Goal: Information Seeking & Learning: Learn about a topic

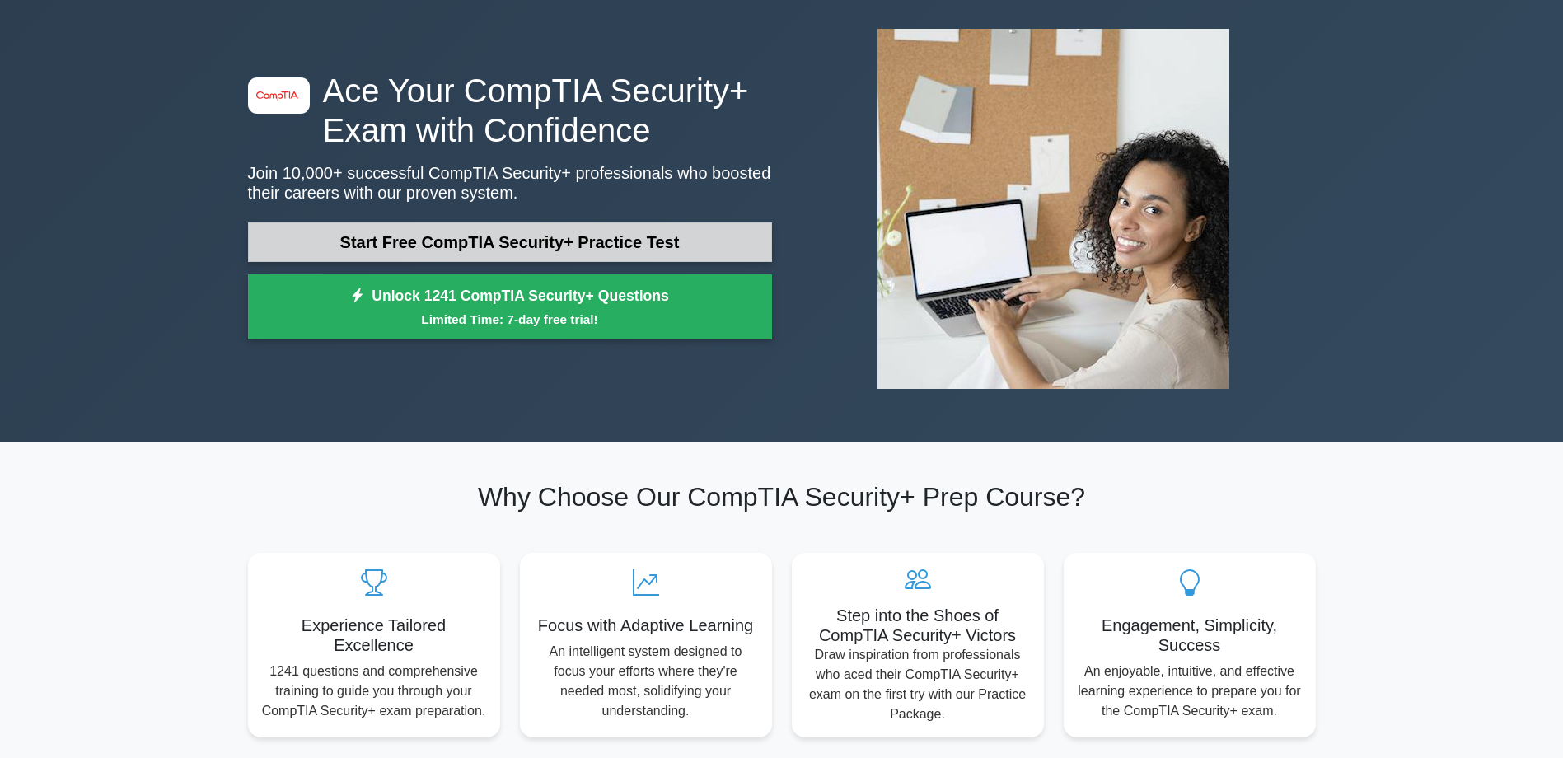
scroll to position [82, 0]
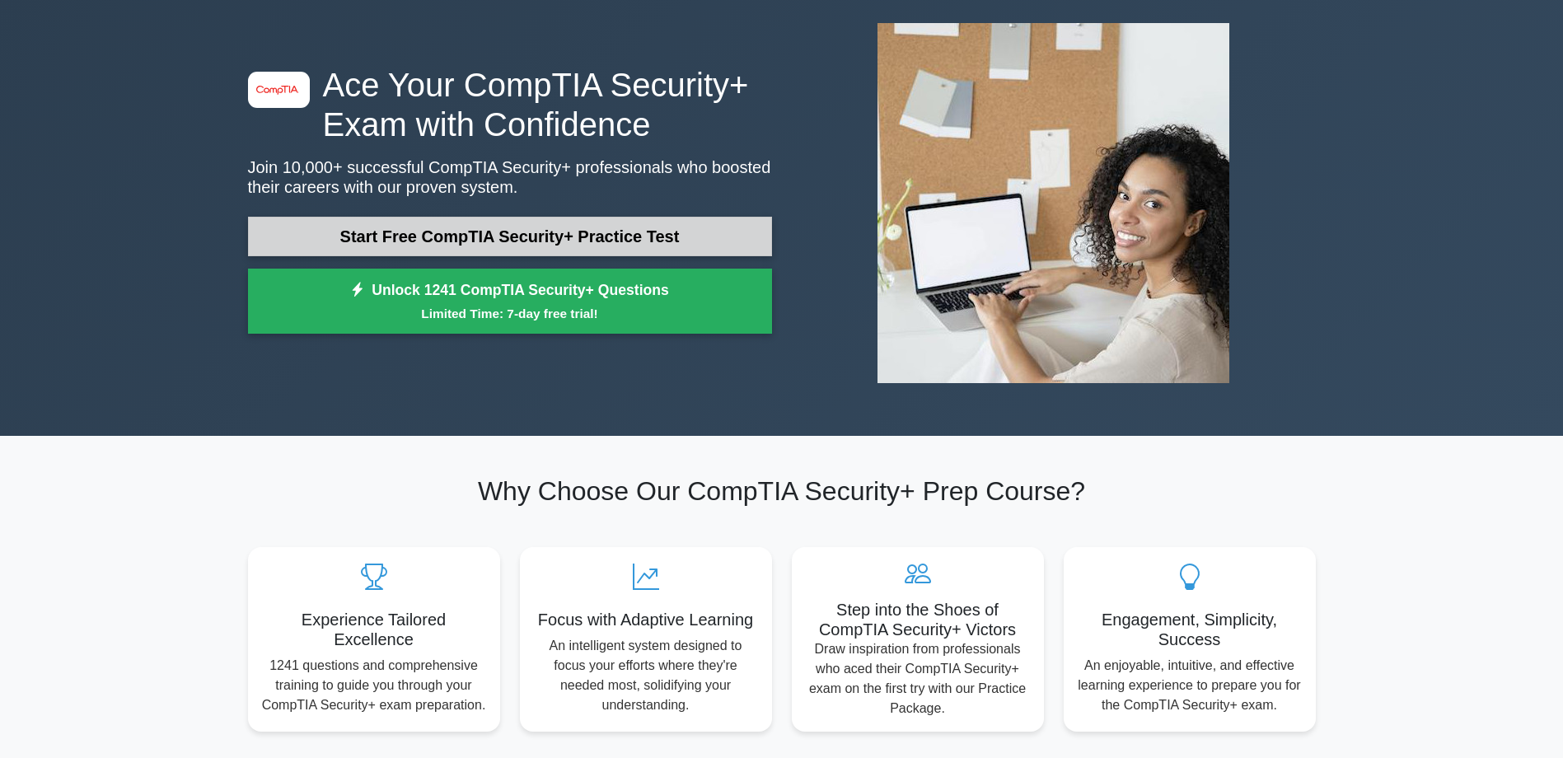
click at [596, 247] on link "Start Free CompTIA Security+ Practice Test" at bounding box center [510, 237] width 524 height 40
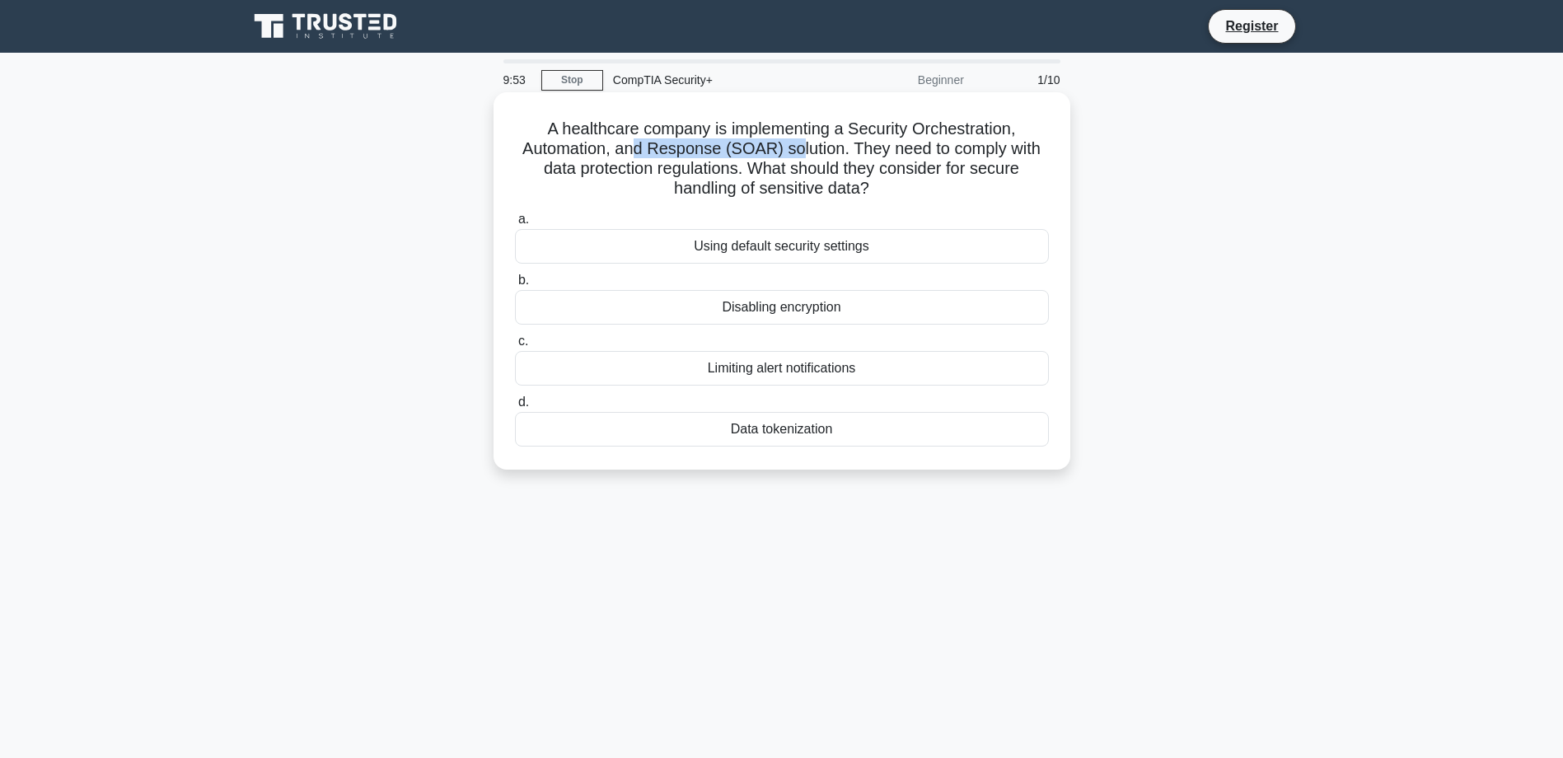
drag, startPoint x: 662, startPoint y: 145, endPoint x: 798, endPoint y: 143, distance: 136.0
click at [798, 143] on h5 "A healthcare company is implementing a Security Orchestration, Automation, and …" at bounding box center [781, 159] width 537 height 81
drag, startPoint x: 798, startPoint y: 143, endPoint x: 893, endPoint y: 148, distance: 95.7
click at [893, 148] on h5 "A healthcare company is implementing a Security Orchestration, Automation, and …" at bounding box center [781, 159] width 537 height 81
drag, startPoint x: 619, startPoint y: 188, endPoint x: 667, endPoint y: 186, distance: 48.6
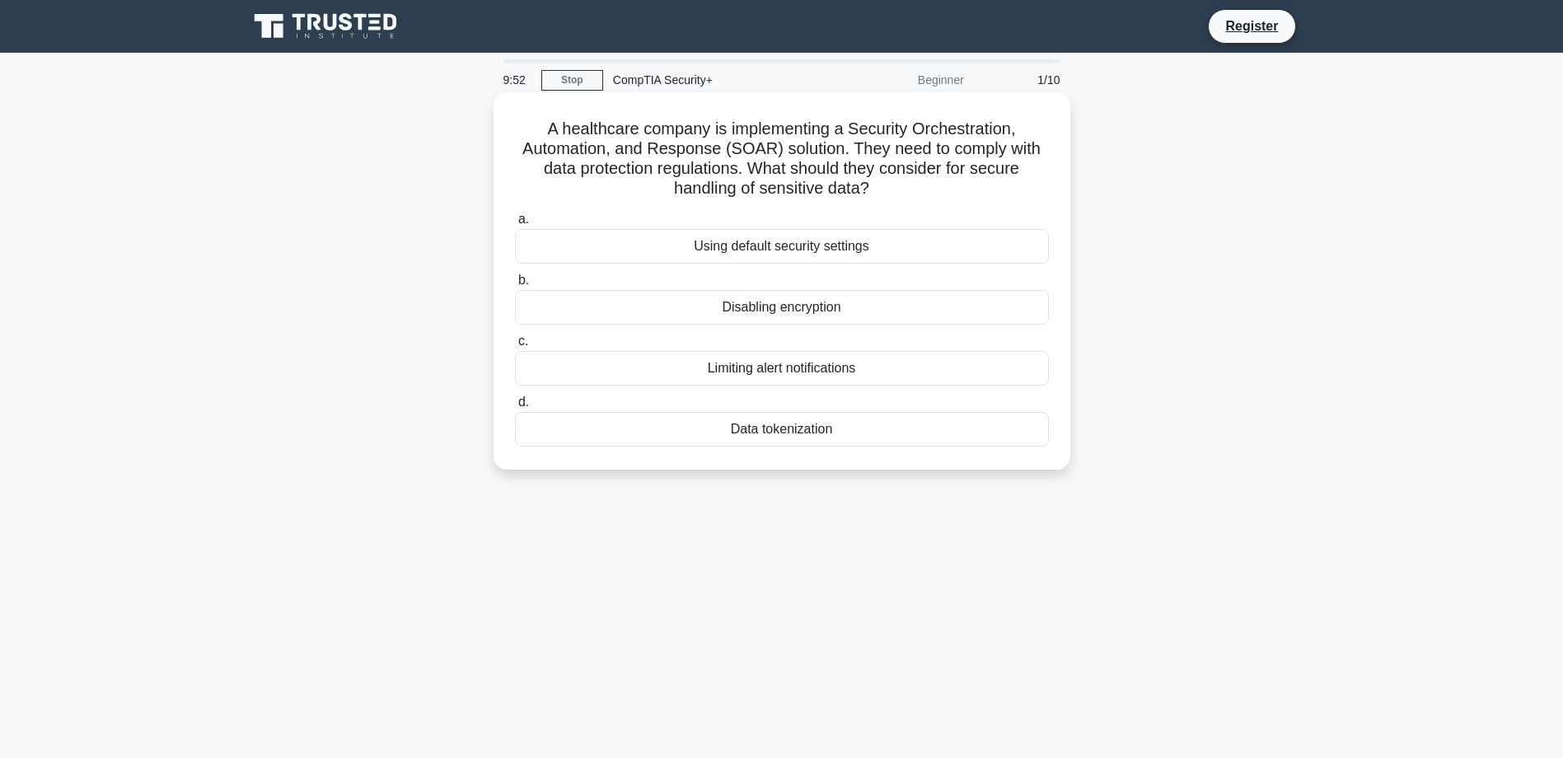
click at [667, 186] on div "A healthcare company is implementing a Security Orchestration, Automation, and …" at bounding box center [782, 281] width 564 height 364
drag, startPoint x: 700, startPoint y: 180, endPoint x: 747, endPoint y: 181, distance: 47.0
click at [747, 181] on h5 "A healthcare company is implementing a Security Orchestration, Automation, and …" at bounding box center [781, 159] width 537 height 81
drag, startPoint x: 747, startPoint y: 181, endPoint x: 643, endPoint y: 166, distance: 105.0
click at [643, 166] on h5 "A healthcare company is implementing a Security Orchestration, Automation, and …" at bounding box center [781, 159] width 537 height 81
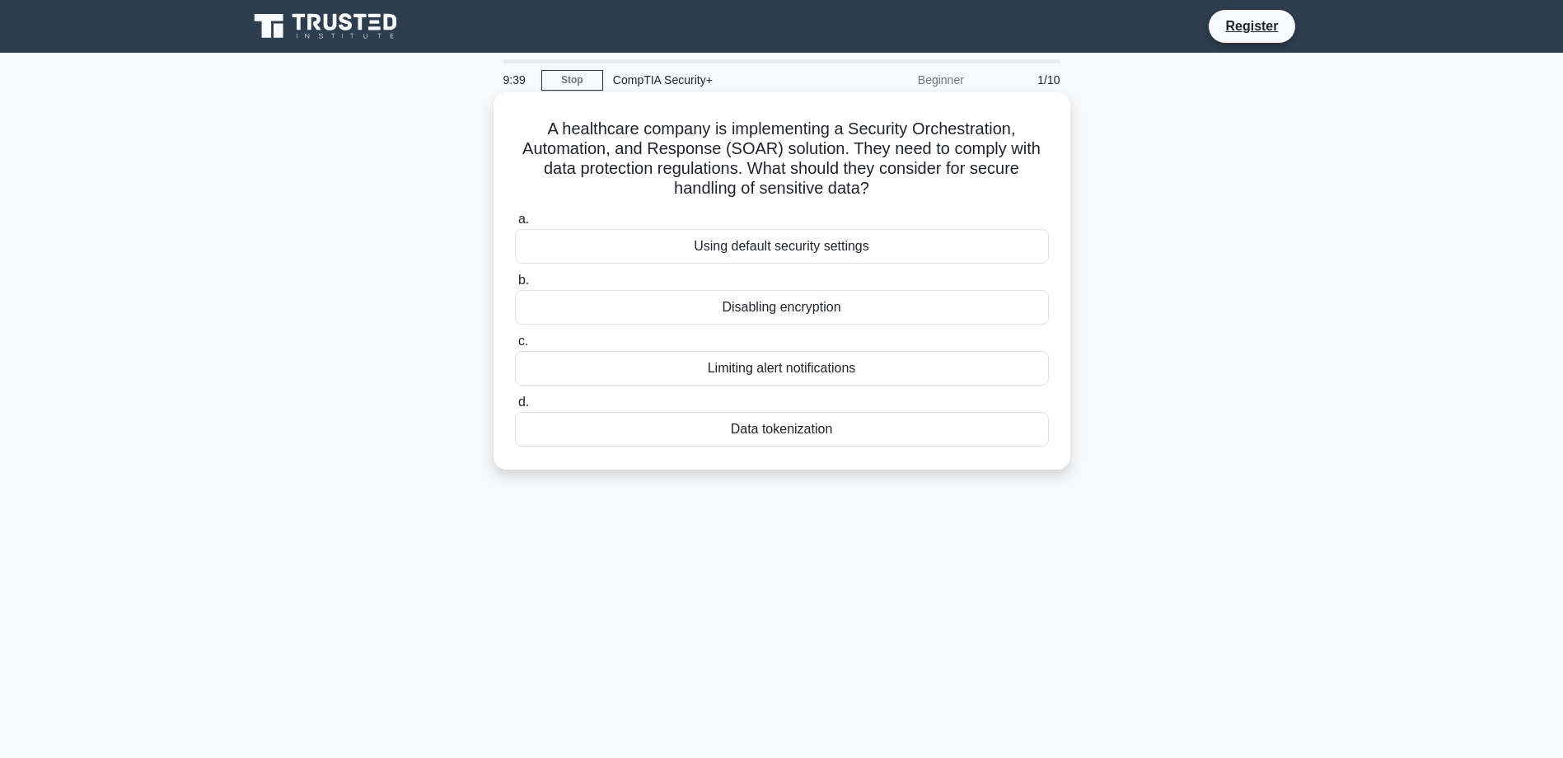
click at [772, 428] on div "Data tokenization" at bounding box center [782, 429] width 534 height 35
click at [515, 408] on input "d. Data tokenization" at bounding box center [515, 402] width 0 height 11
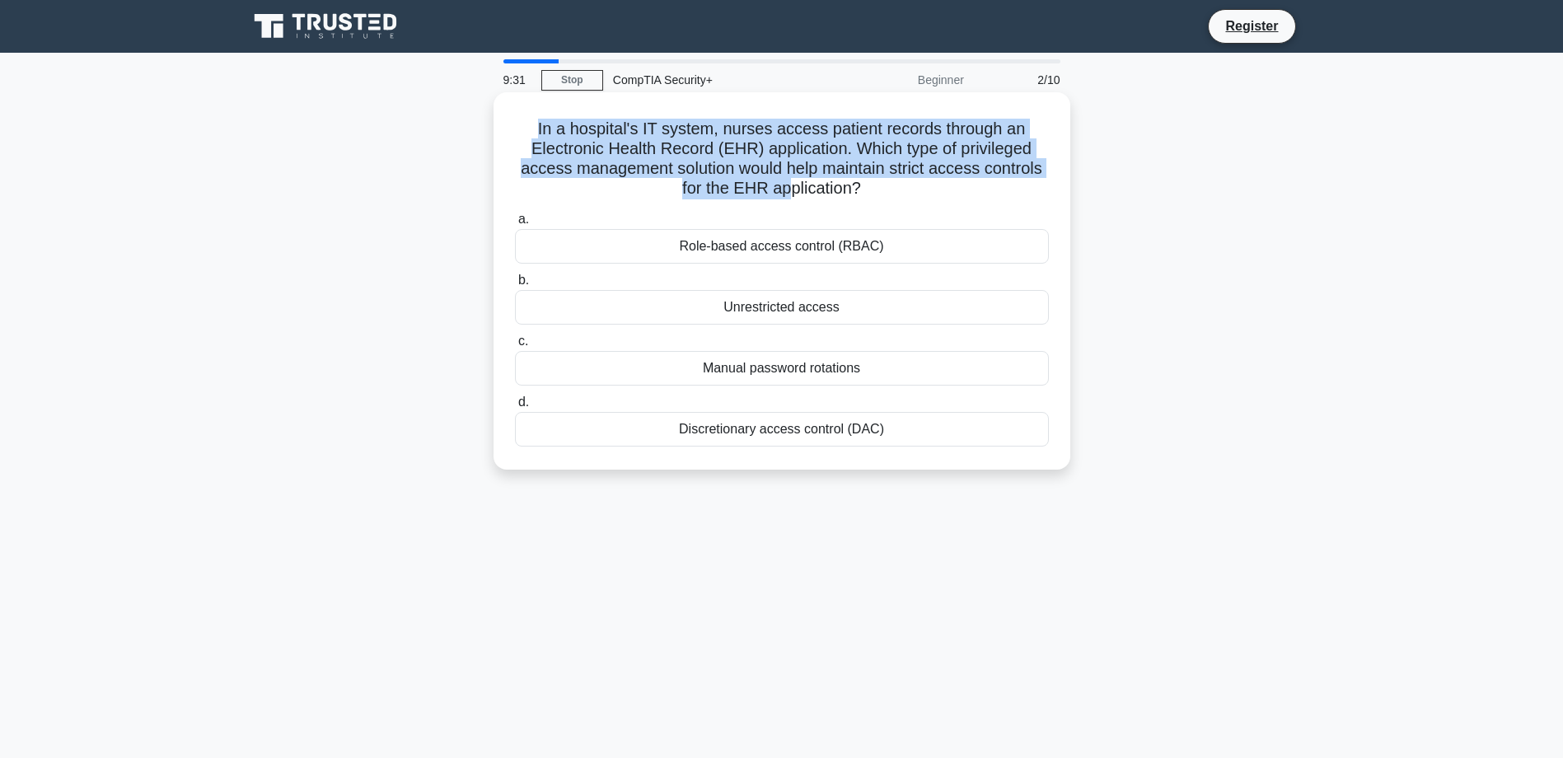
drag, startPoint x: 587, startPoint y: 133, endPoint x: 787, endPoint y: 192, distance: 208.0
click at [787, 192] on h5 "In a hospital's IT system, nurses access patient records through an Electronic …" at bounding box center [781, 159] width 537 height 81
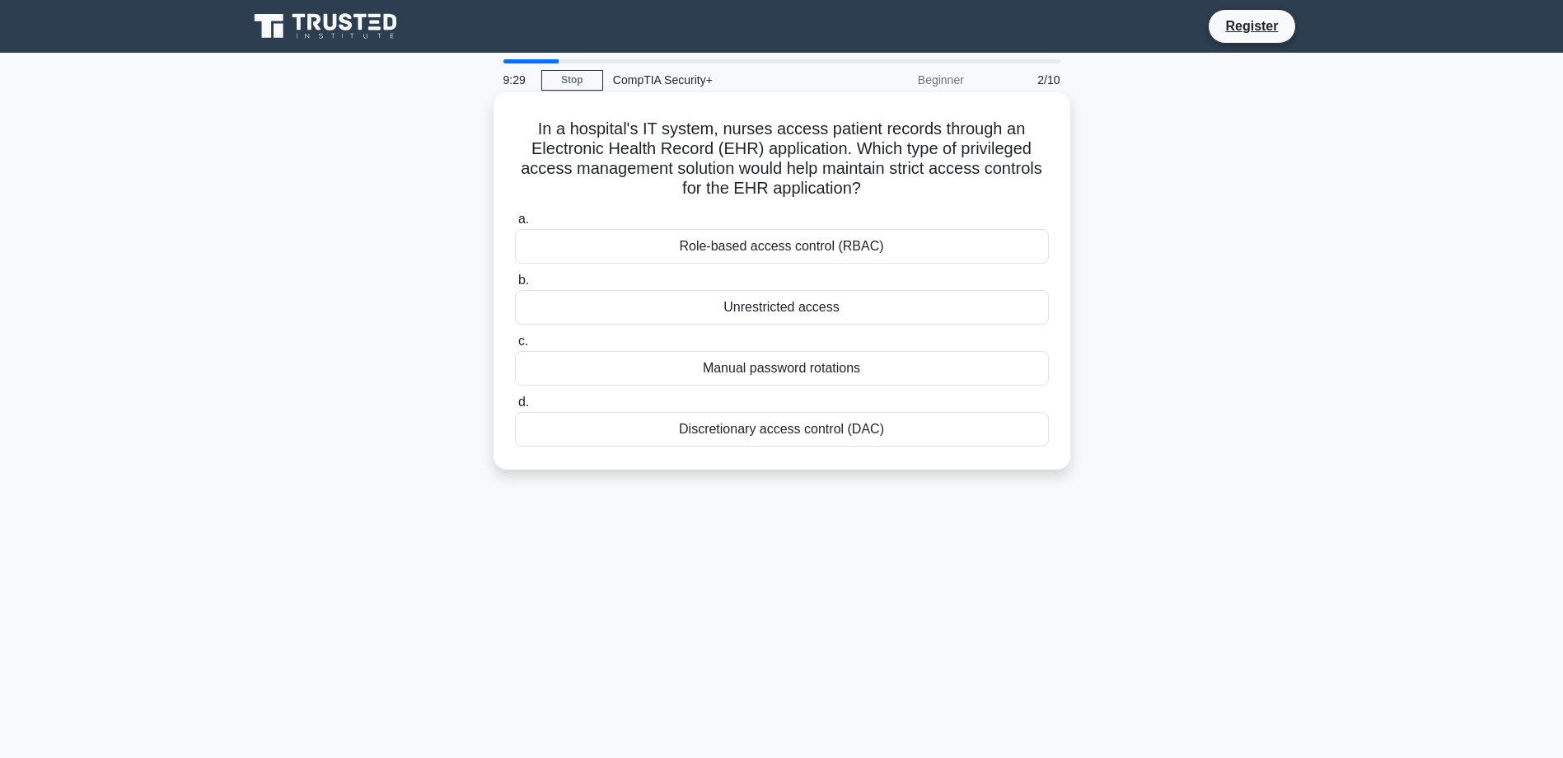
drag, startPoint x: 787, startPoint y: 192, endPoint x: 699, endPoint y: 248, distance: 104.5
click at [699, 248] on div "Role-based access control (RBAC)" at bounding box center [782, 246] width 534 height 35
click at [515, 225] on input "a. Role-based access control (RBAC)" at bounding box center [515, 219] width 0 height 11
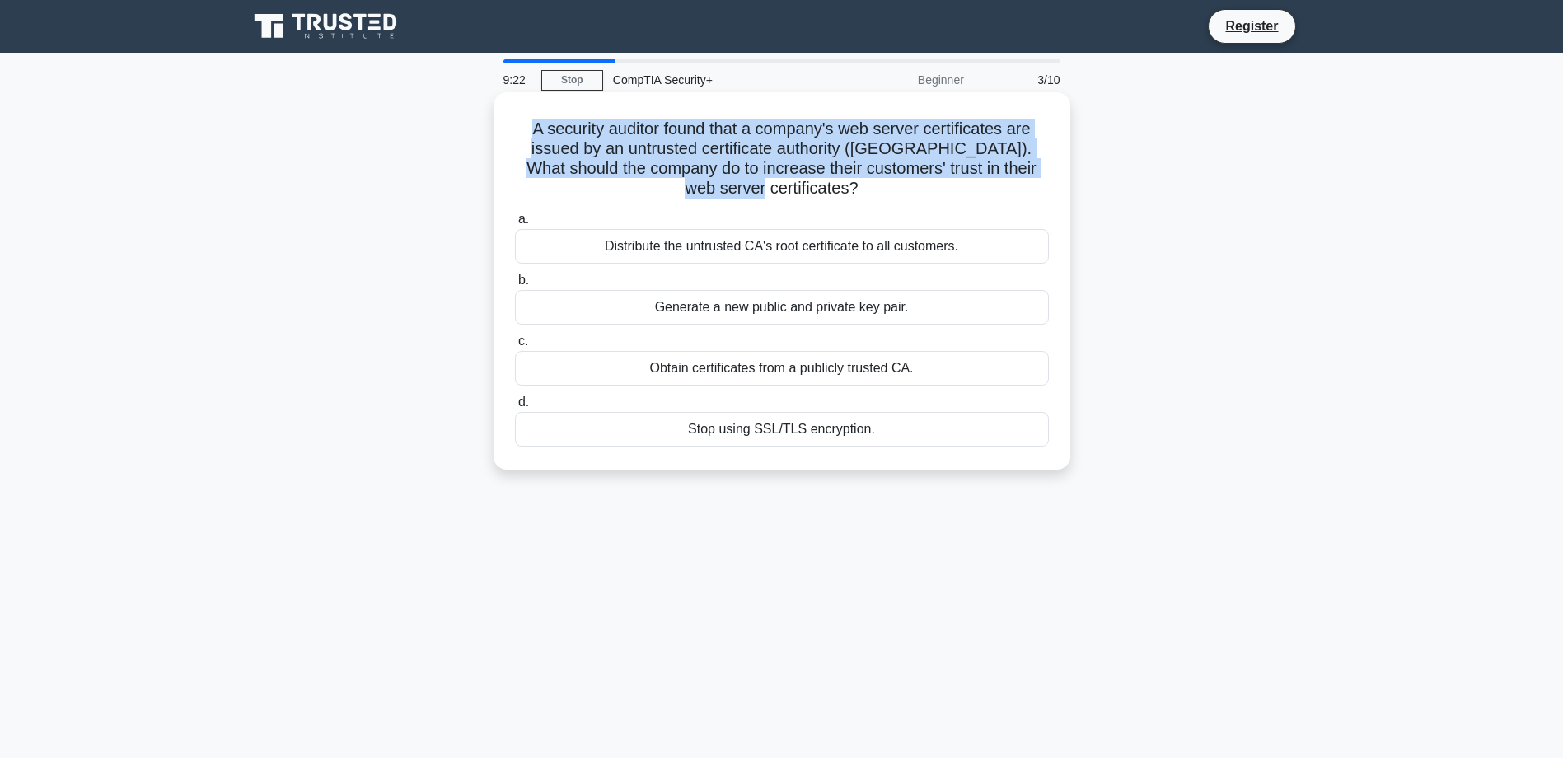
drag, startPoint x: 555, startPoint y: 131, endPoint x: 854, endPoint y: 187, distance: 305.1
click at [854, 187] on div "A security auditor found that a company's web server certificates are issued by…" at bounding box center [782, 294] width 1088 height 397
click at [583, 144] on h5 "A security auditor found that a company's web server certificates are issued by…" at bounding box center [781, 159] width 537 height 81
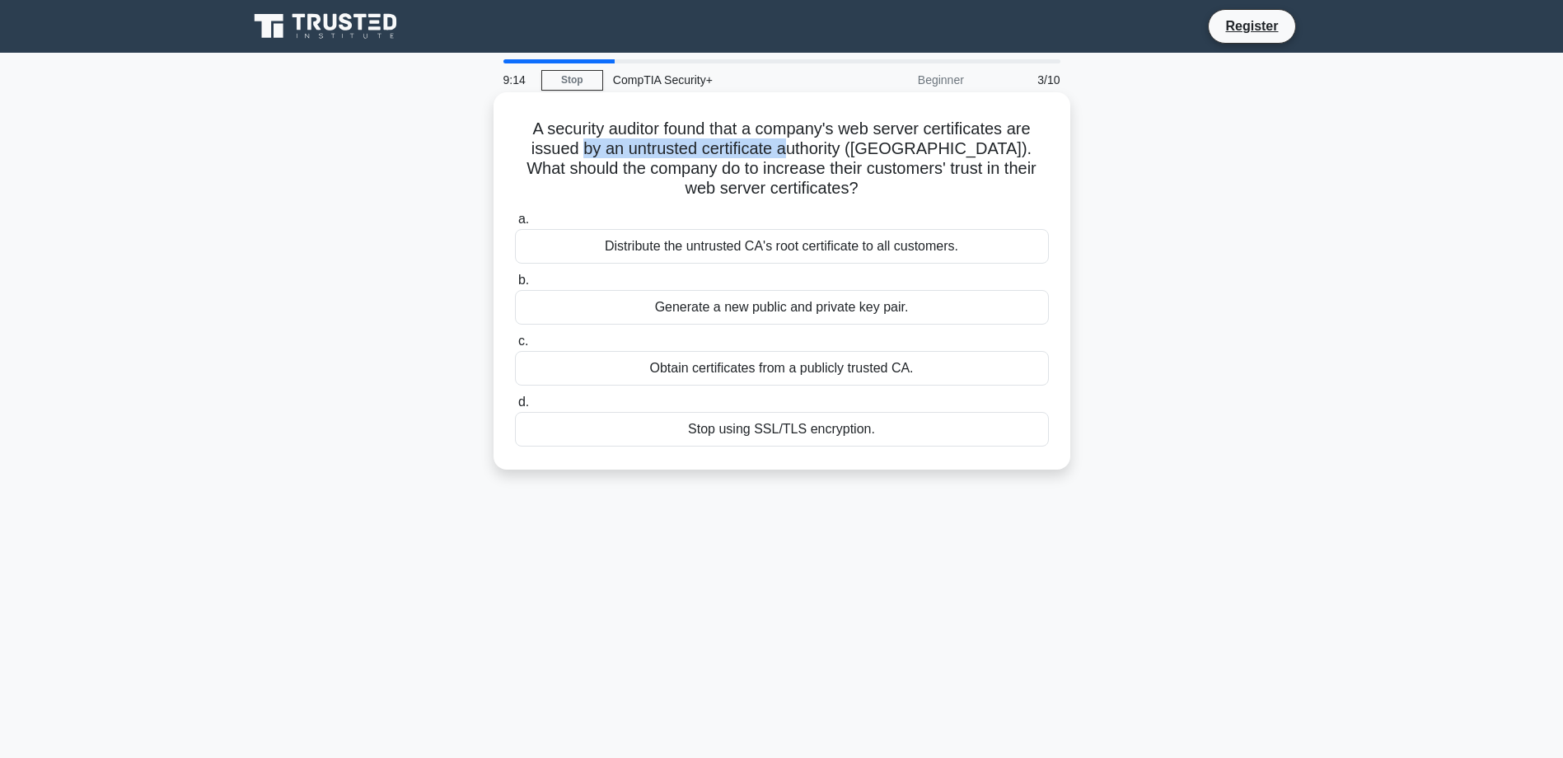
drag, startPoint x: 659, startPoint y: 152, endPoint x: 794, endPoint y: 156, distance: 135.2
click at [794, 156] on h5 "A security auditor found that a company's web server certificates are issued by…" at bounding box center [781, 159] width 537 height 81
click at [810, 373] on div "Obtain certificates from a publicly trusted CA." at bounding box center [782, 368] width 534 height 35
click at [515, 347] on input "c. Obtain certificates from a publicly trusted CA." at bounding box center [515, 341] width 0 height 11
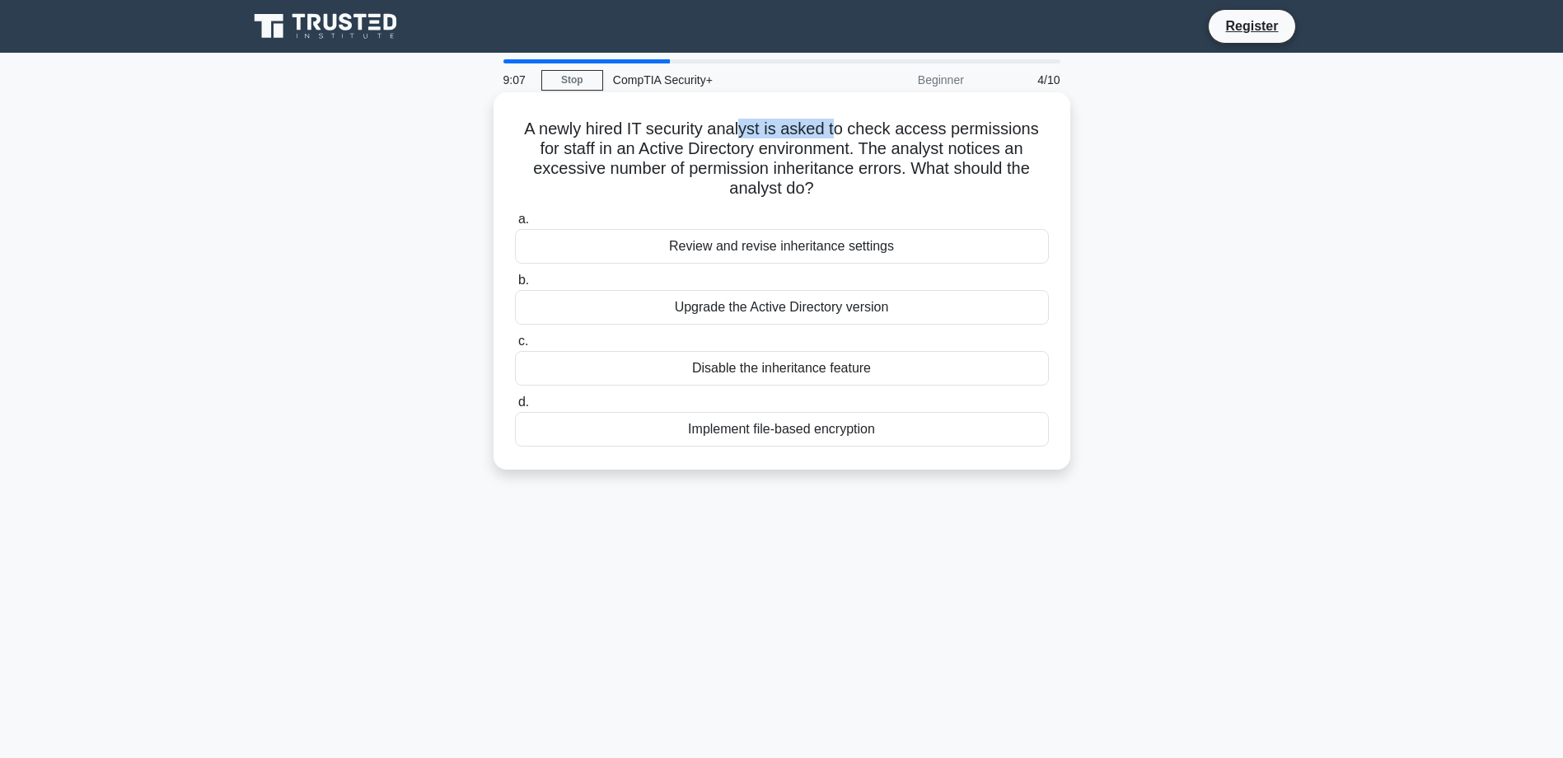
drag, startPoint x: 755, startPoint y: 133, endPoint x: 840, endPoint y: 133, distance: 84.9
click at [840, 133] on h5 "A newly hired IT security analyst is asked to check access permissions for staf…" at bounding box center [781, 159] width 537 height 81
click at [513, 152] on h5 "A newly hired IT security analyst is asked to check access permissions for staf…" at bounding box center [781, 159] width 537 height 81
drag, startPoint x: 672, startPoint y: 154, endPoint x: 999, endPoint y: 158, distance: 327.1
click at [999, 158] on h5 "A newly hired IT security analyst is asked to check access permissions for staf…" at bounding box center [781, 159] width 537 height 81
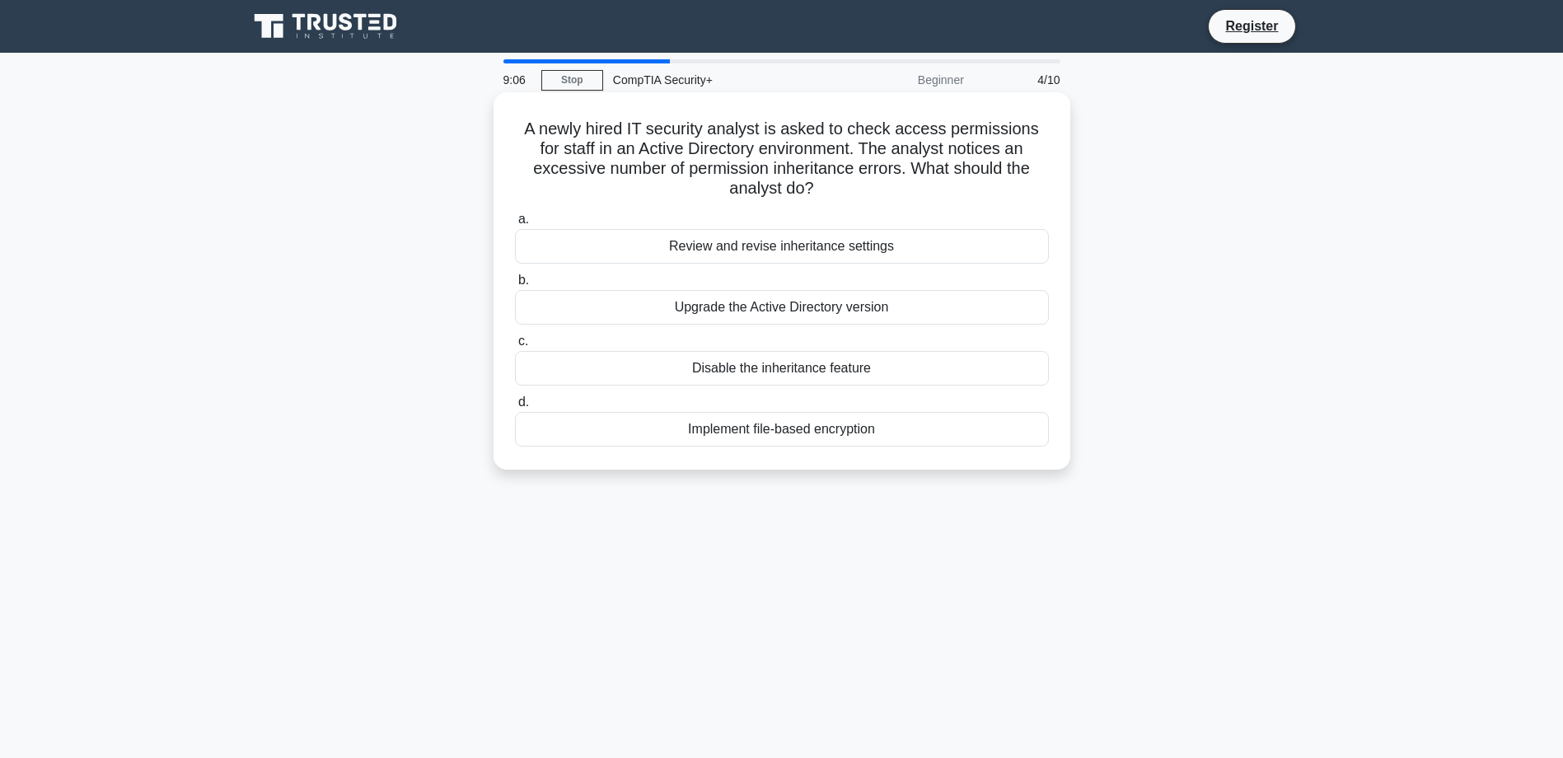
click at [614, 180] on h5 "A newly hired IT security analyst is asked to check access permissions for staf…" at bounding box center [781, 159] width 537 height 81
drag, startPoint x: 551, startPoint y: 173, endPoint x: 920, endPoint y: 177, distance: 369.2
click at [920, 177] on h5 "A newly hired IT security analyst is asked to check access permissions for staf…" at bounding box center [781, 159] width 537 height 81
drag, startPoint x: 920, startPoint y: 177, endPoint x: 787, endPoint y: 172, distance: 133.6
click at [793, 172] on h5 "A newly hired IT security analyst is asked to check access permissions for staf…" at bounding box center [781, 159] width 537 height 81
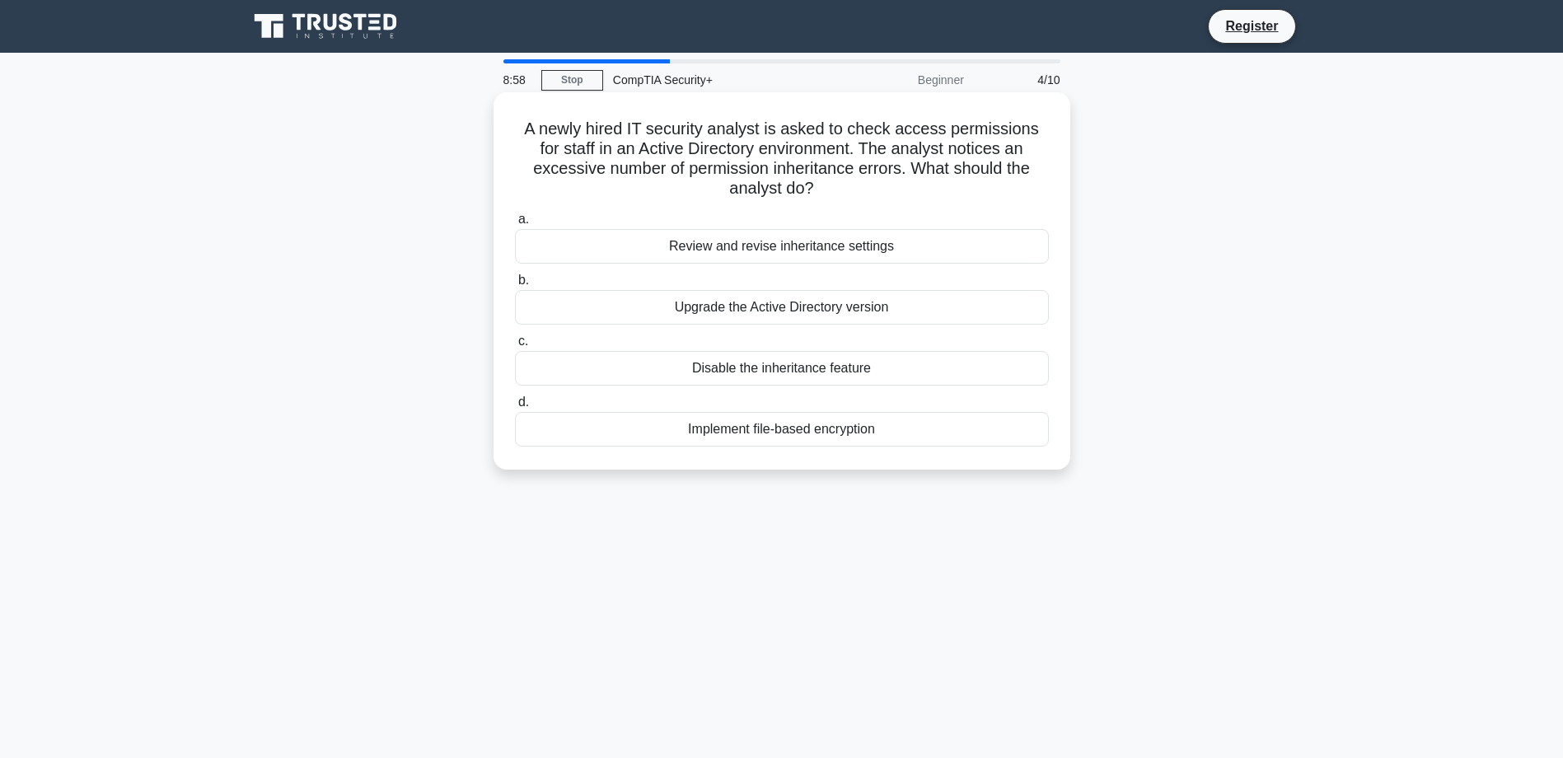
click at [769, 250] on div "Review and revise inheritance settings" at bounding box center [782, 246] width 534 height 35
click at [515, 225] on input "a. Review and revise inheritance settings" at bounding box center [515, 219] width 0 height 11
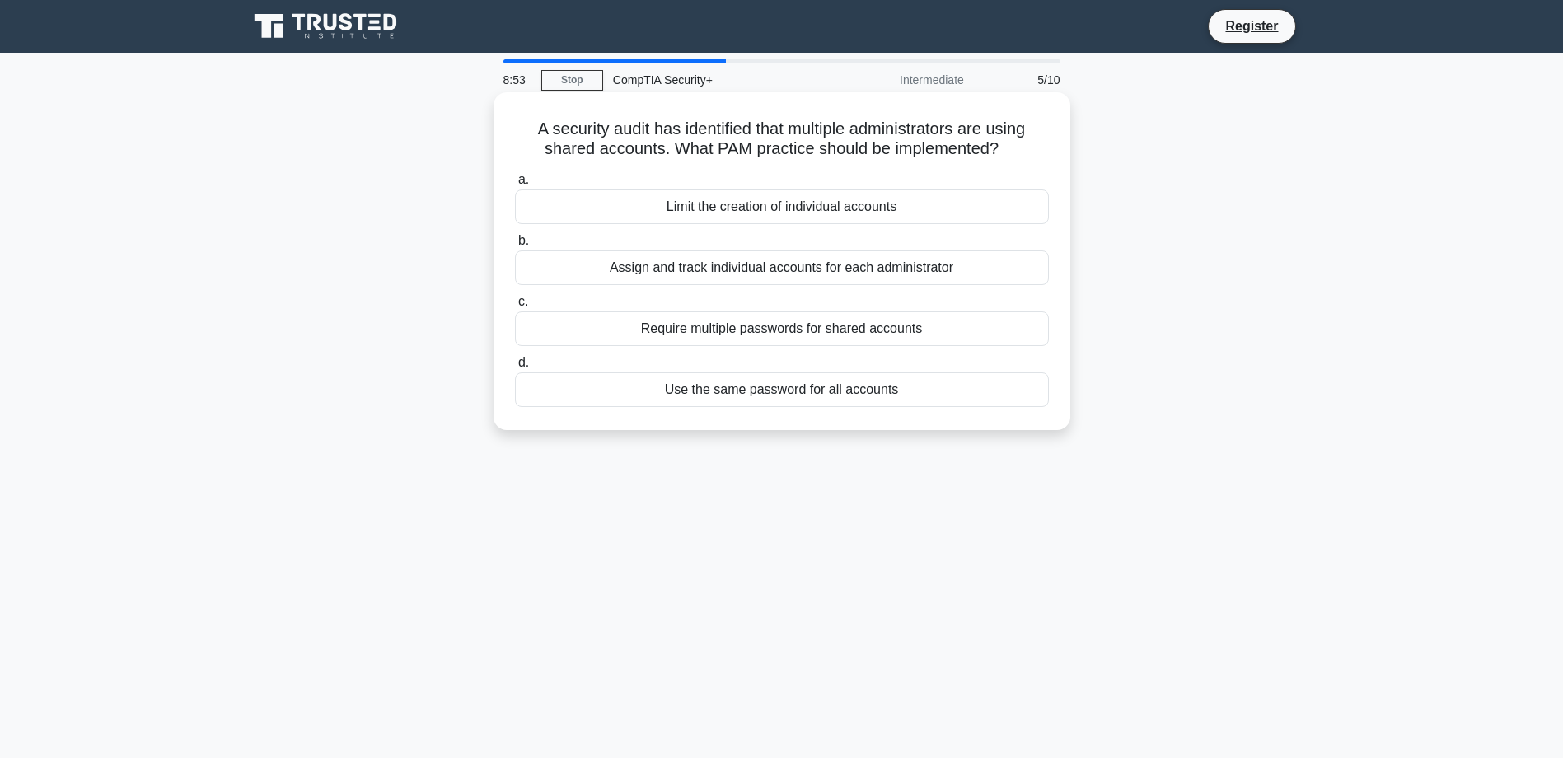
drag, startPoint x: 498, startPoint y: 119, endPoint x: 1018, endPoint y: 157, distance: 521.3
click at [1018, 157] on div "A security audit has identified that multiple administrators are using shared a…" at bounding box center [782, 261] width 577 height 338
click at [819, 274] on div "Assign and track individual accounts for each administrator" at bounding box center [782, 267] width 534 height 35
click at [515, 246] on input "b. Assign and track individual accounts for each administrator" at bounding box center [515, 241] width 0 height 11
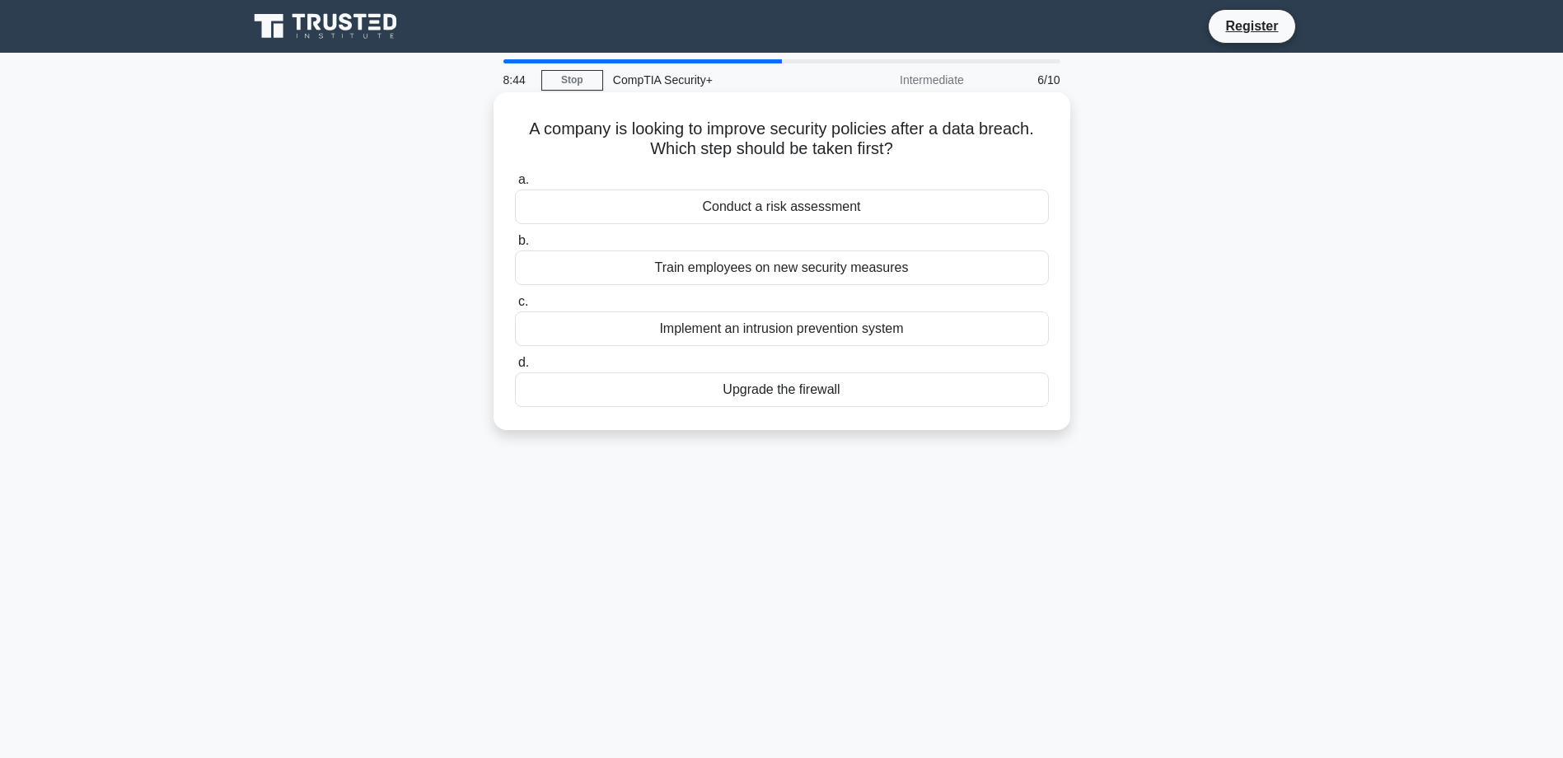
drag, startPoint x: 518, startPoint y: 124, endPoint x: 916, endPoint y: 160, distance: 399.5
click at [916, 160] on h5 "A company is looking to improve security policies after a data breach. Which st…" at bounding box center [781, 139] width 537 height 41
click at [801, 329] on div "Implement an intrusion prevention system" at bounding box center [782, 328] width 534 height 35
click at [515, 307] on input "c. Implement an intrusion prevention system" at bounding box center [515, 302] width 0 height 11
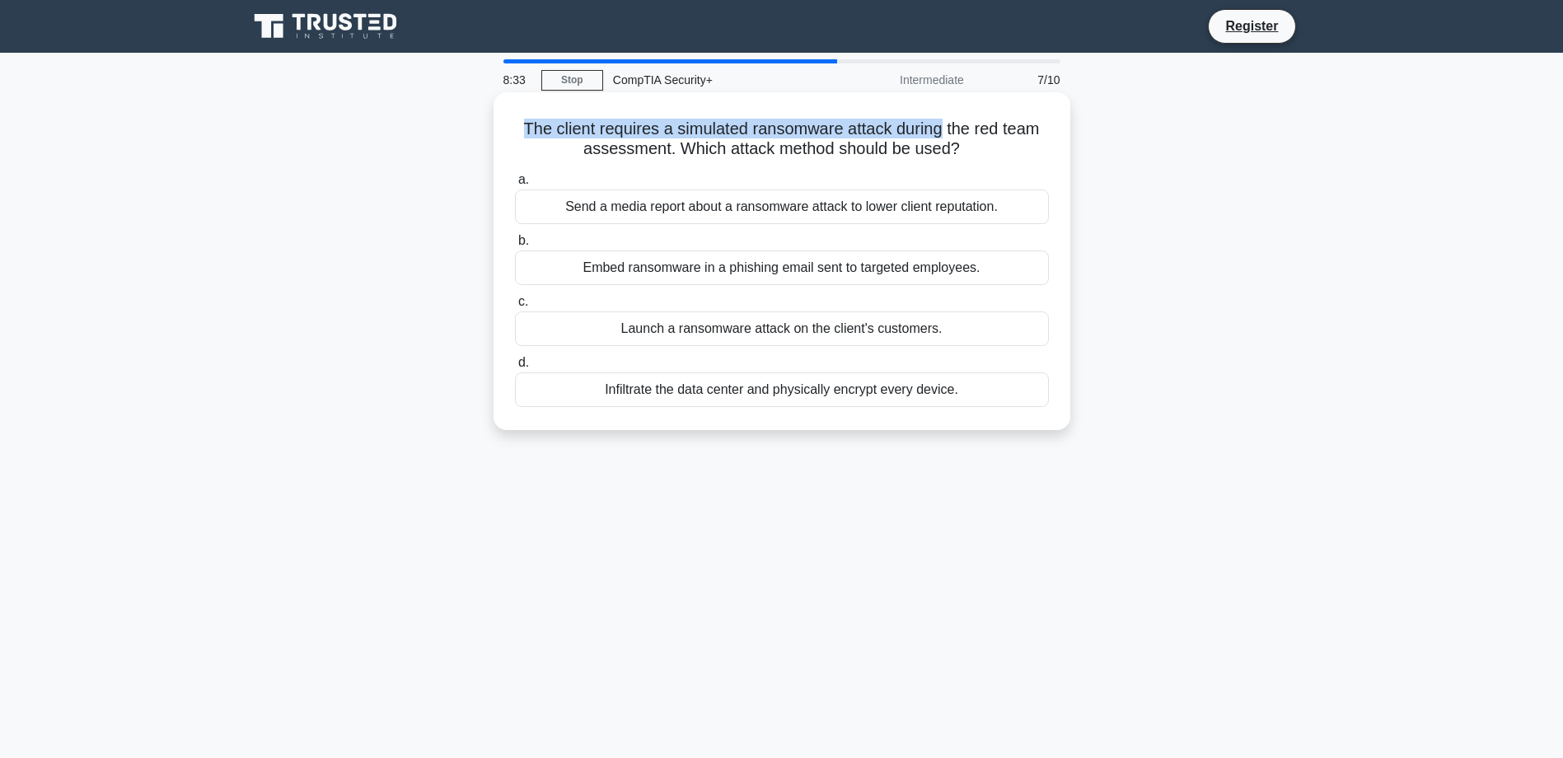
drag, startPoint x: 519, startPoint y: 131, endPoint x: 944, endPoint y: 133, distance: 425.2
click at [944, 133] on h5 "The client requires a simulated ransomware attack during the red team assessmen…" at bounding box center [781, 139] width 537 height 41
click at [863, 275] on div "Embed ransomware in a phishing email sent to targeted employees." at bounding box center [782, 267] width 534 height 35
click at [515, 246] on input "b. Embed ransomware in a phishing email sent to targeted employees." at bounding box center [515, 241] width 0 height 11
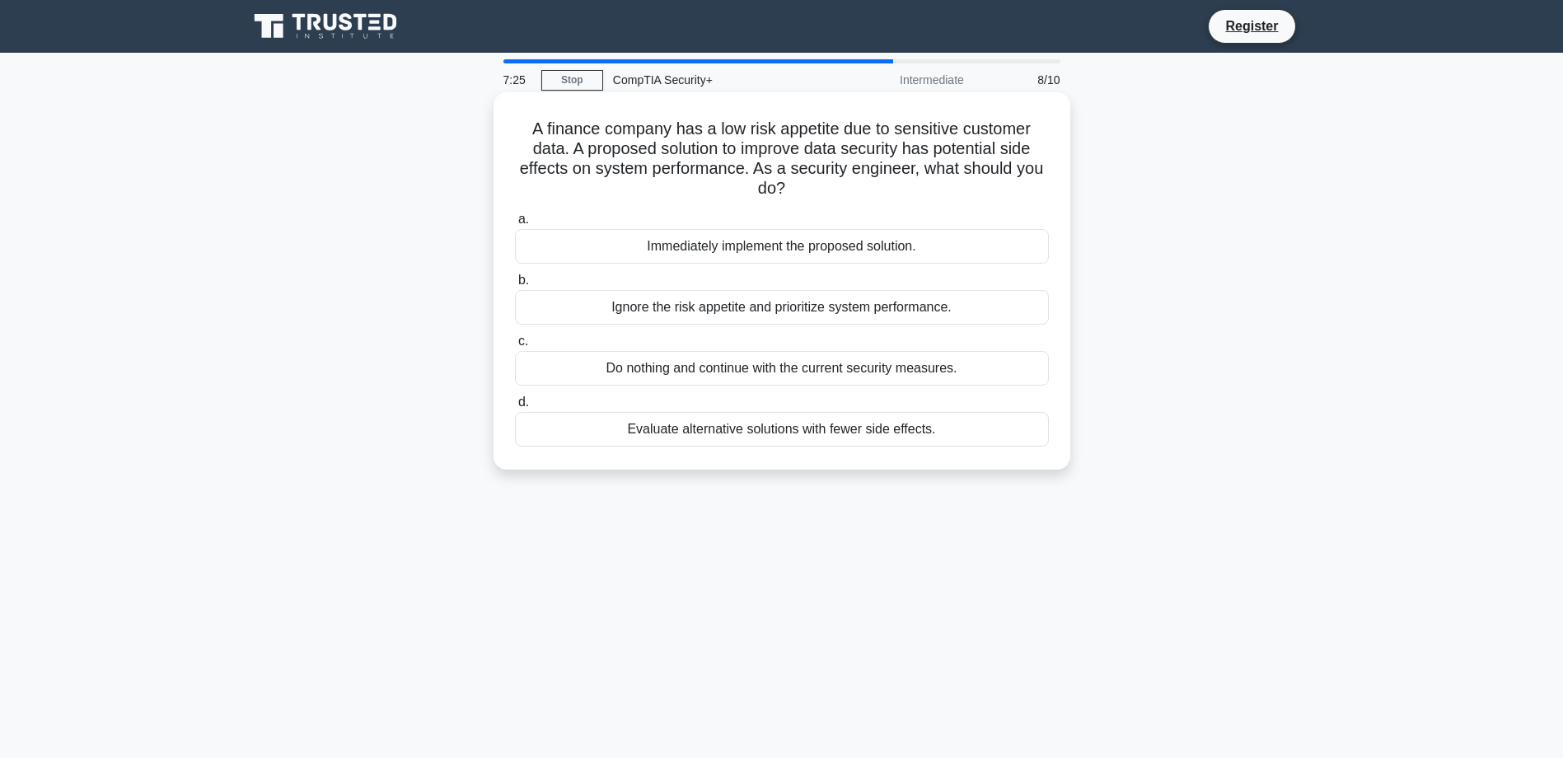
drag, startPoint x: 522, startPoint y: 125, endPoint x: 821, endPoint y: 189, distance: 305.8
click at [821, 189] on h5 "A finance company has a low risk appetite due to sensitive customer data. A pro…" at bounding box center [781, 159] width 537 height 81
drag, startPoint x: 821, startPoint y: 189, endPoint x: 1001, endPoint y: 150, distance: 183.7
click at [1001, 150] on h5 "A finance company has a low risk appetite due to sensitive customer data. A pro…" at bounding box center [781, 159] width 537 height 81
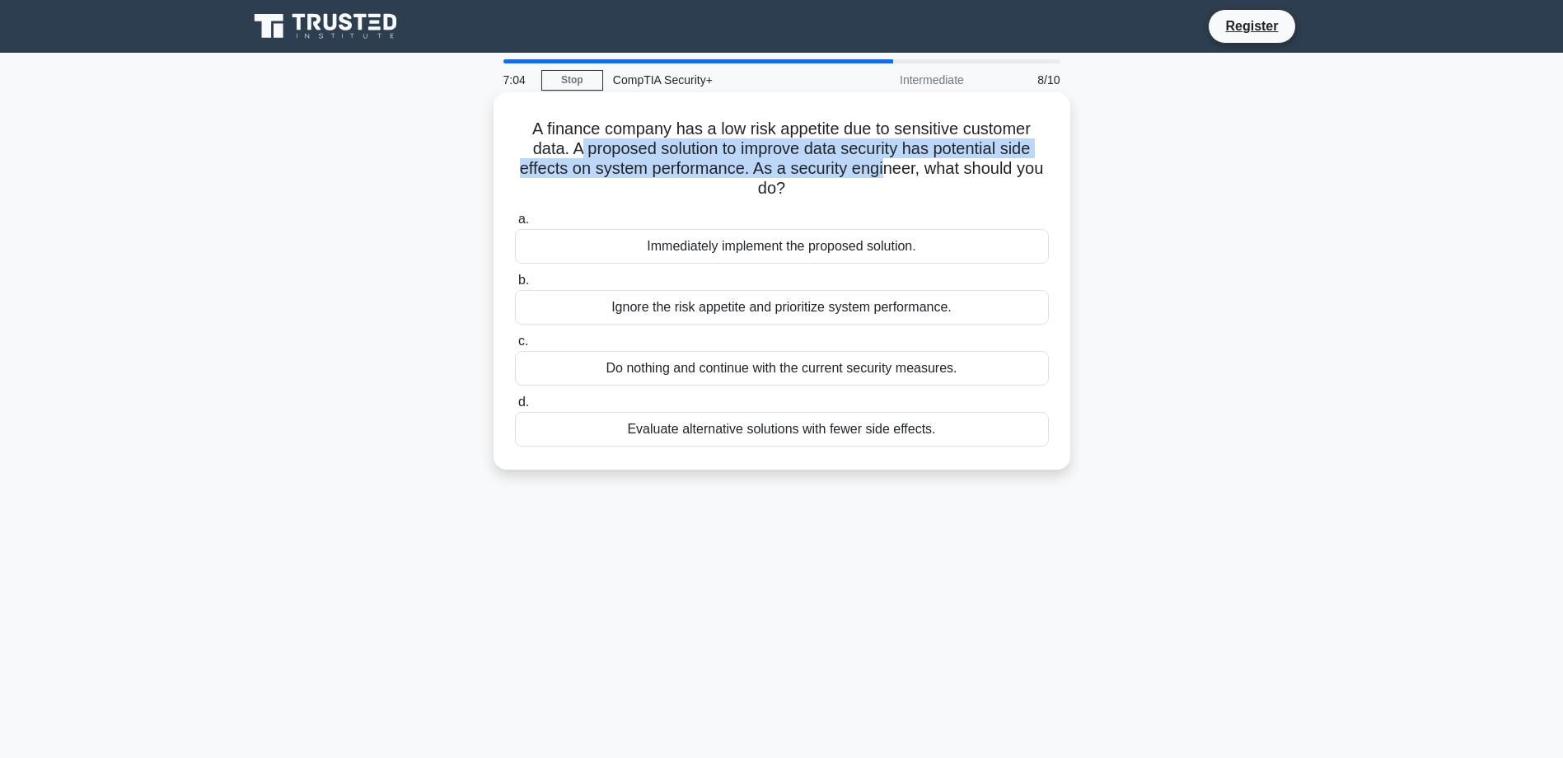
drag, startPoint x: 574, startPoint y: 150, endPoint x: 889, endPoint y: 179, distance: 316.1
click at [889, 179] on h5 "A finance company has a low risk appetite due to sensitive customer data. A pro…" at bounding box center [781, 159] width 537 height 81
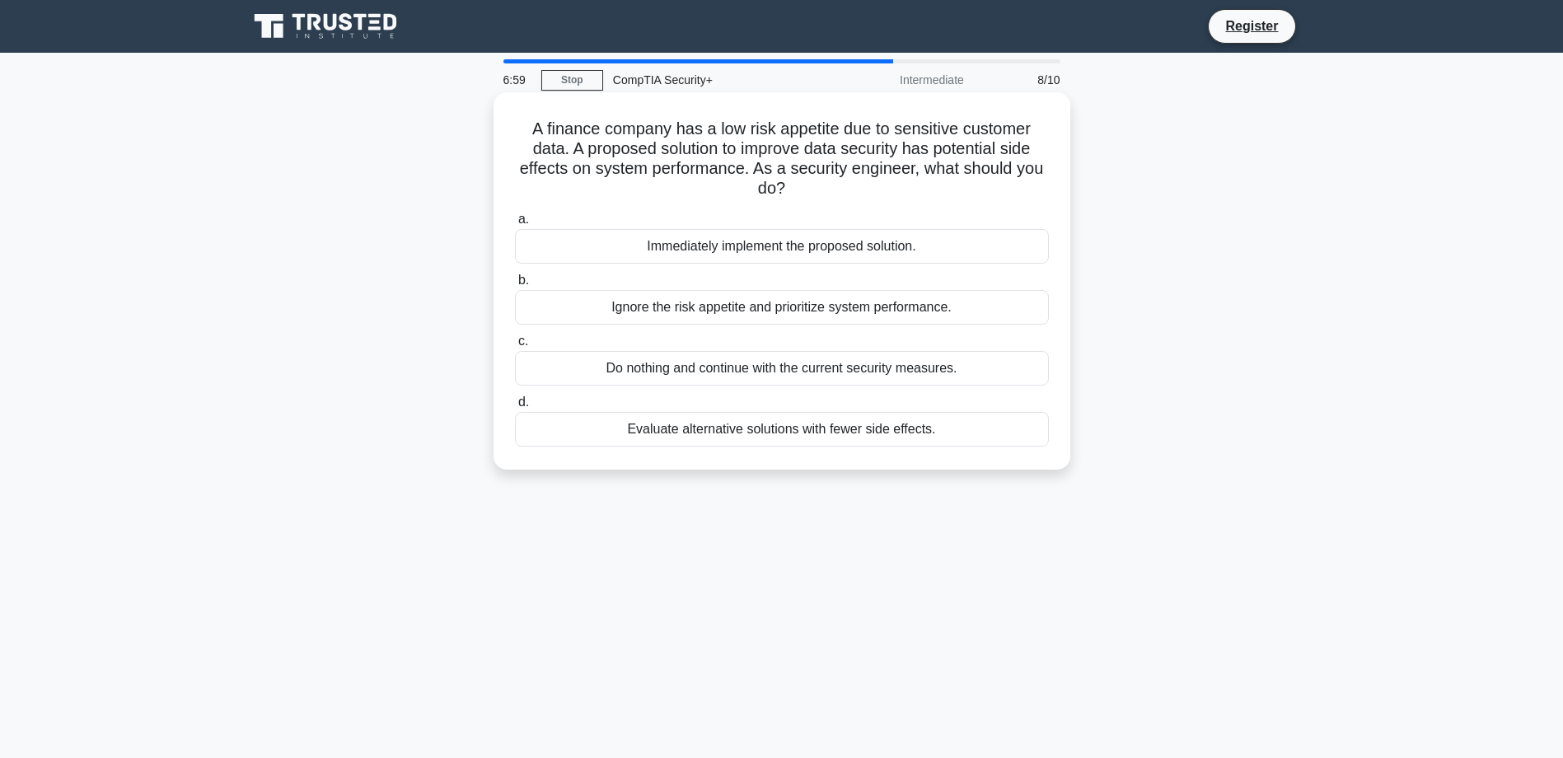
click at [789, 439] on div "Evaluate alternative solutions with fewer side effects." at bounding box center [782, 429] width 534 height 35
click at [515, 408] on input "d. Evaluate alternative solutions with fewer side effects." at bounding box center [515, 402] width 0 height 11
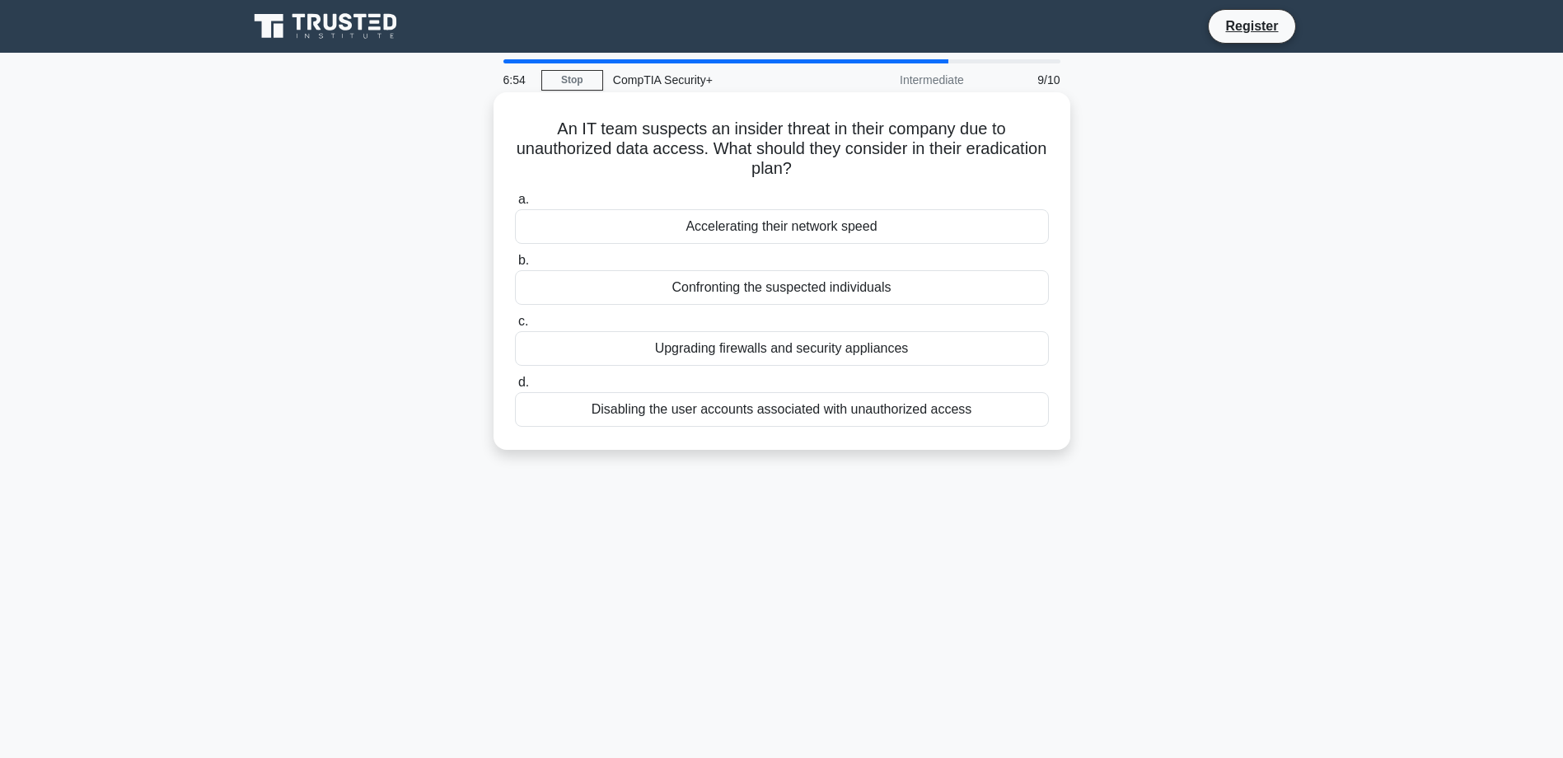
drag, startPoint x: 550, startPoint y: 124, endPoint x: 960, endPoint y: 166, distance: 412.4
click at [960, 166] on h5 "An IT team suspects an insider threat in their company due to unauthorized data…" at bounding box center [781, 149] width 537 height 61
click at [684, 131] on h5 "An IT team suspects an insider threat in their company due to unauthorized data…" at bounding box center [781, 149] width 537 height 61
click at [646, 132] on h5 "An IT team suspects an insider threat in their company due to unauthorized data…" at bounding box center [781, 149] width 537 height 61
drag, startPoint x: 569, startPoint y: 157, endPoint x: 715, endPoint y: 157, distance: 146.7
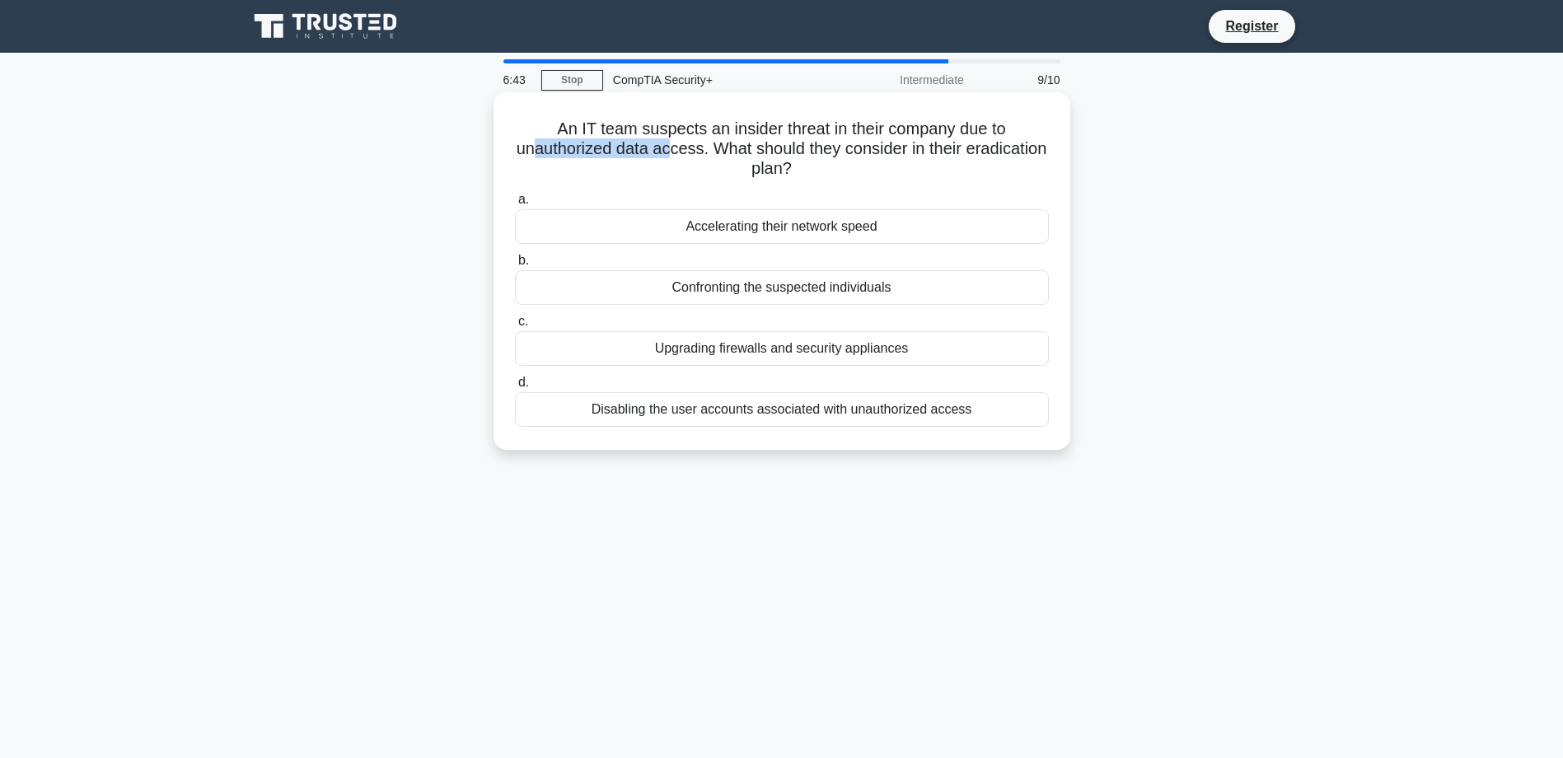
click at [715, 157] on h5 "An IT team suspects an insider threat in their company due to unauthorized data…" at bounding box center [781, 149] width 537 height 61
click at [694, 415] on div "Disabling the user accounts associated with unauthorized access" at bounding box center [782, 409] width 534 height 35
click at [515, 388] on input "d. Disabling the user accounts associated with unauthorized access" at bounding box center [515, 382] width 0 height 11
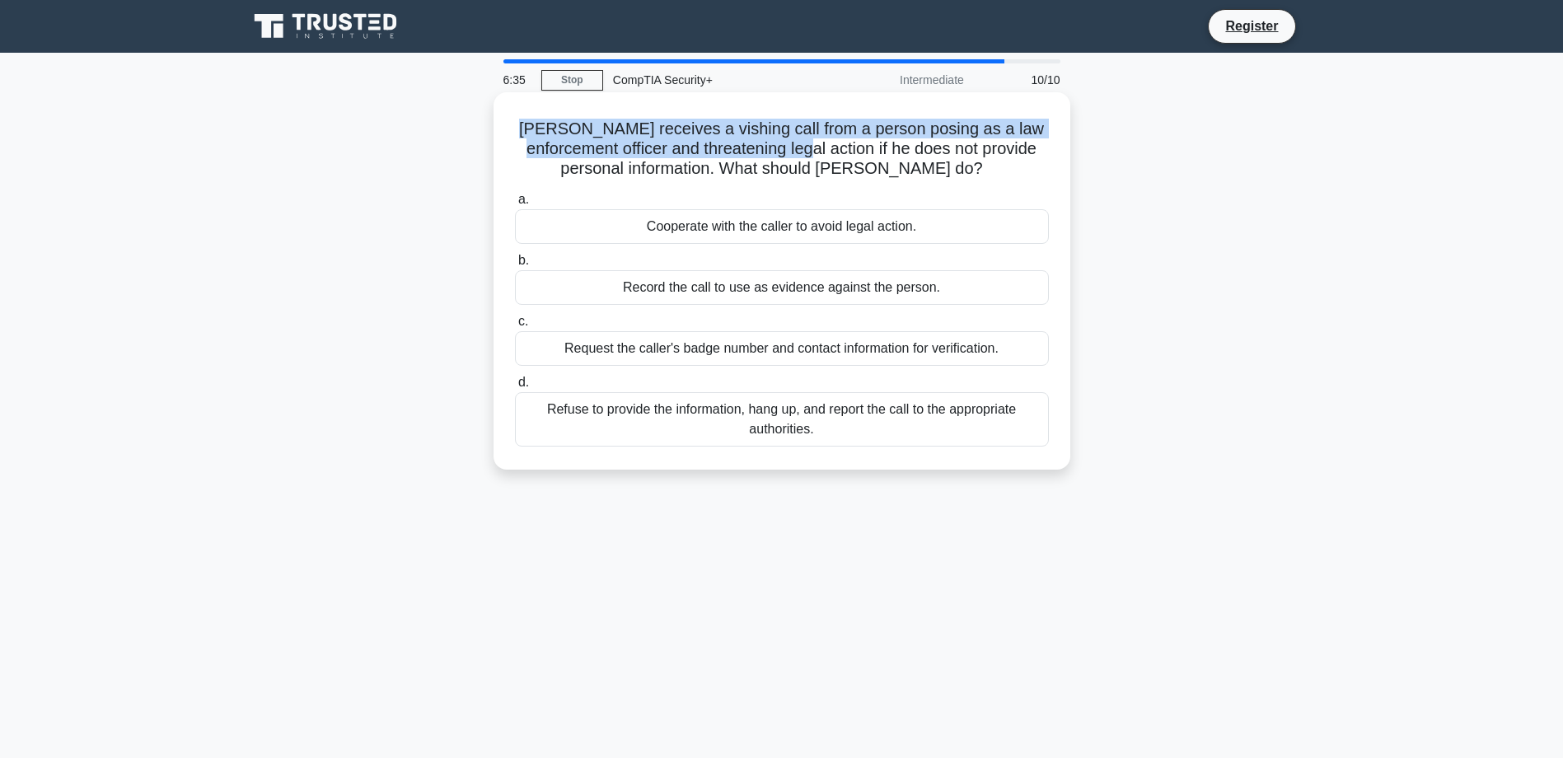
drag, startPoint x: 516, startPoint y: 137, endPoint x: 789, endPoint y: 152, distance: 274.0
click at [789, 152] on h5 "[PERSON_NAME] receives a vishing call from a person posing as a law enforcement…" at bounding box center [781, 149] width 537 height 61
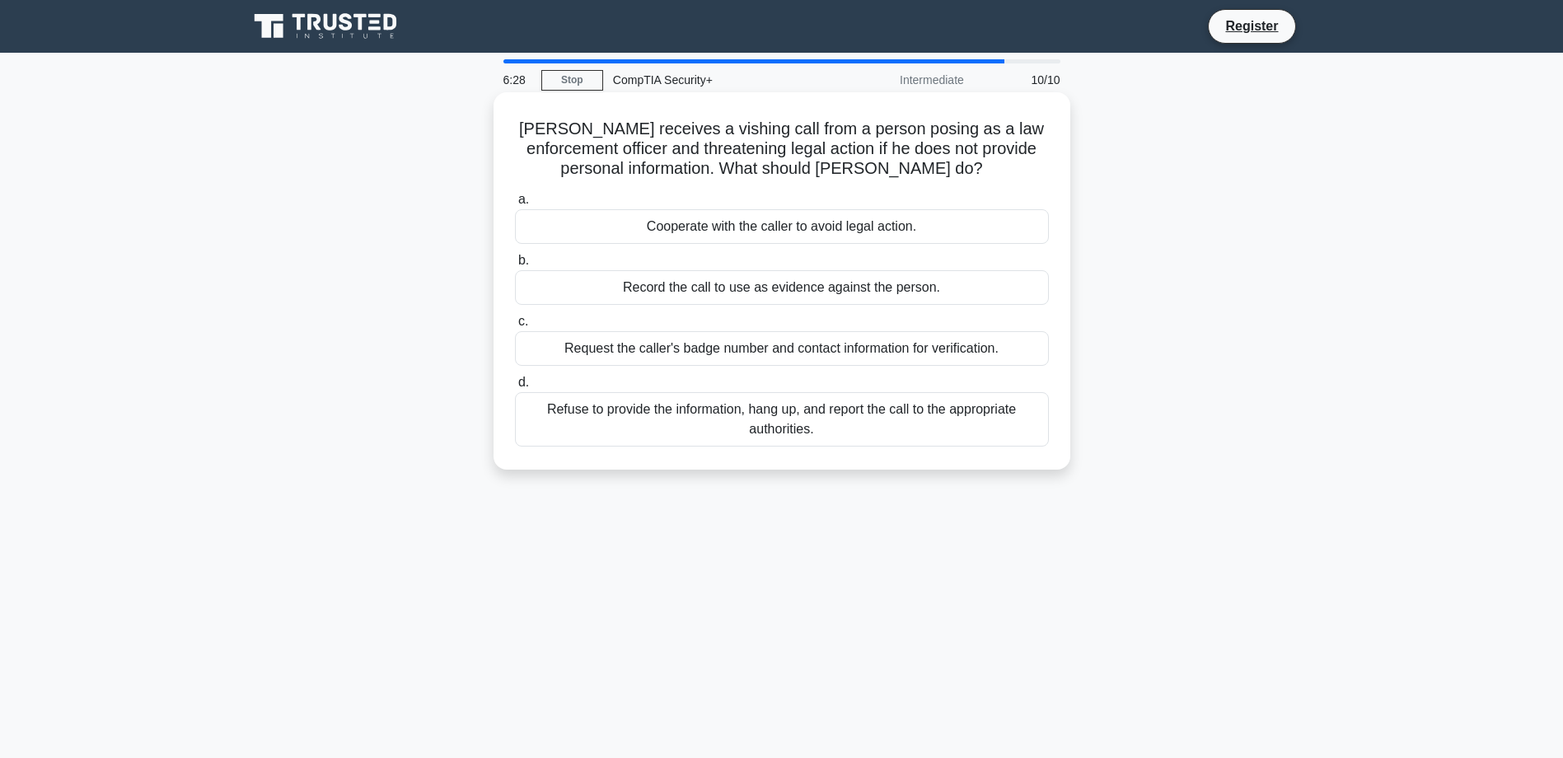
click at [752, 429] on div "Refuse to provide the information, hang up, and report the call to the appropri…" at bounding box center [782, 419] width 534 height 54
click at [515, 388] on input "d. Refuse to provide the information, hang up, and report the call to the appro…" at bounding box center [515, 382] width 0 height 11
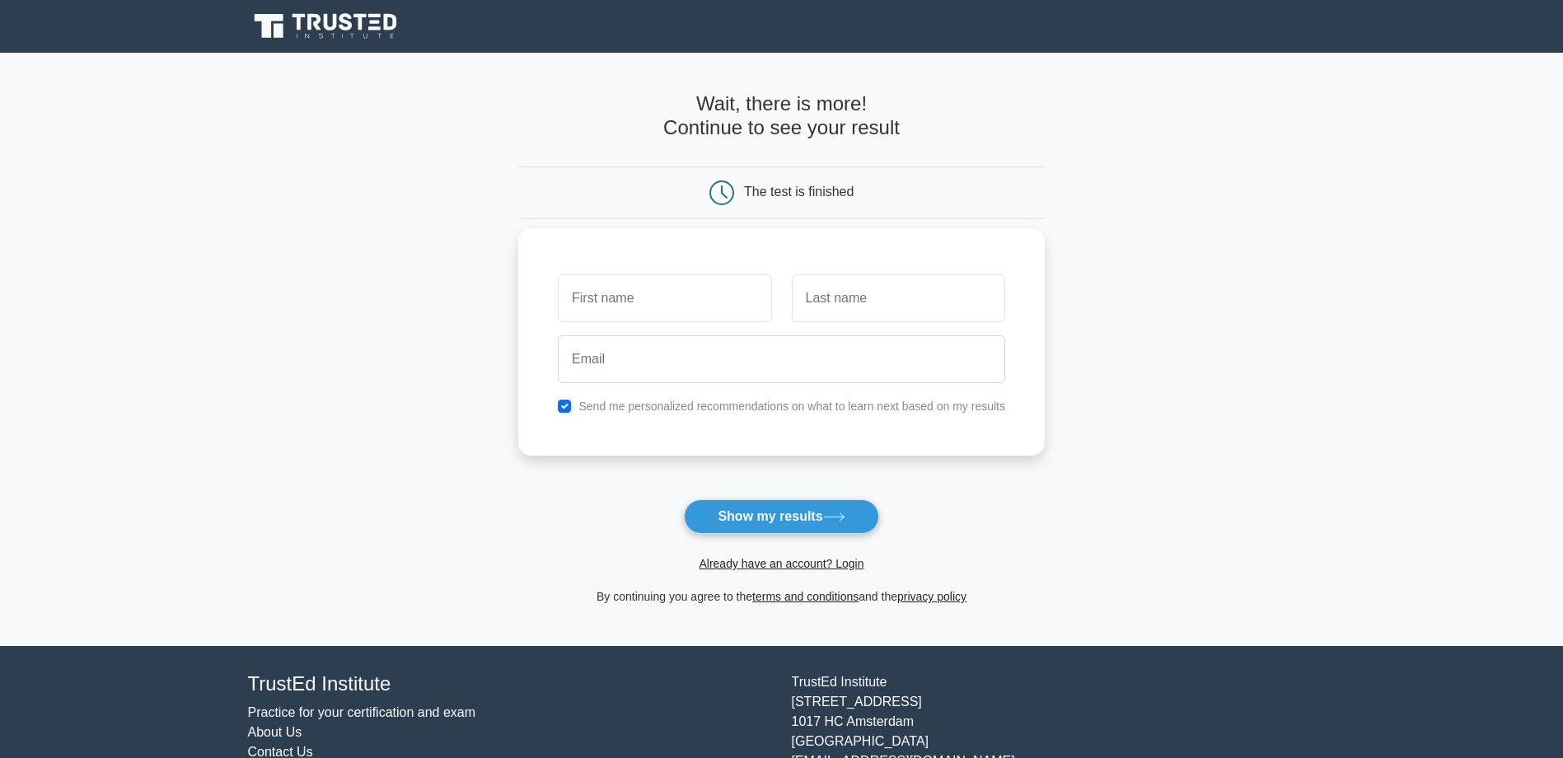
click at [662, 311] on input "text" at bounding box center [664, 298] width 213 height 48
type input "Tom"
click at [901, 311] on input "text" at bounding box center [898, 298] width 213 height 48
type input "S"
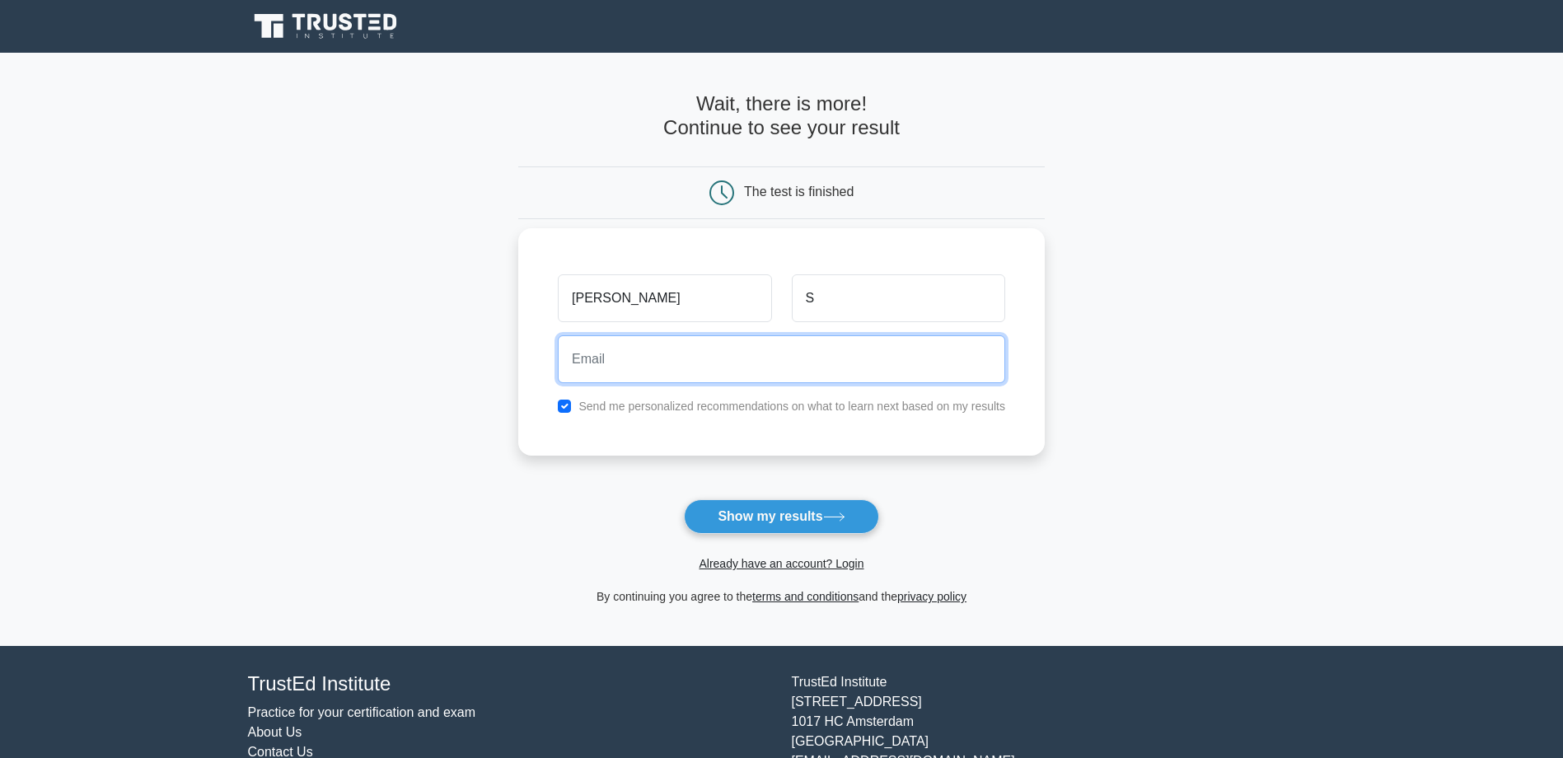
click at [678, 369] on input "email" at bounding box center [781, 359] width 447 height 48
type input "tomstewart1607@gmail.com"
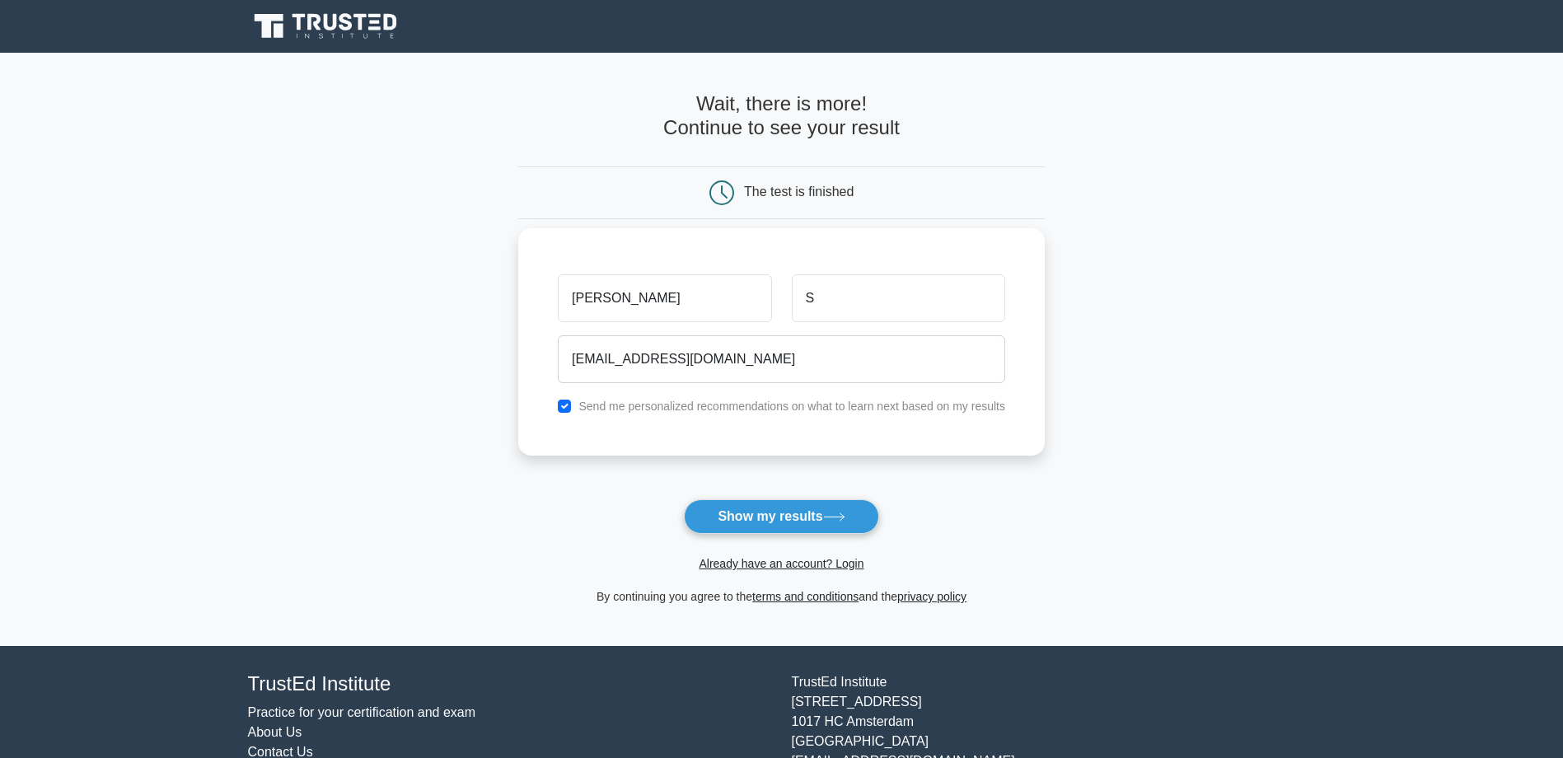
click at [744, 405] on label "Send me personalized recommendations on what to learn next based on my results" at bounding box center [791, 406] width 427 height 13
click at [564, 400] on input "checkbox" at bounding box center [564, 406] width 13 height 13
checkbox input "false"
click at [789, 528] on button "Show my results" at bounding box center [781, 516] width 194 height 35
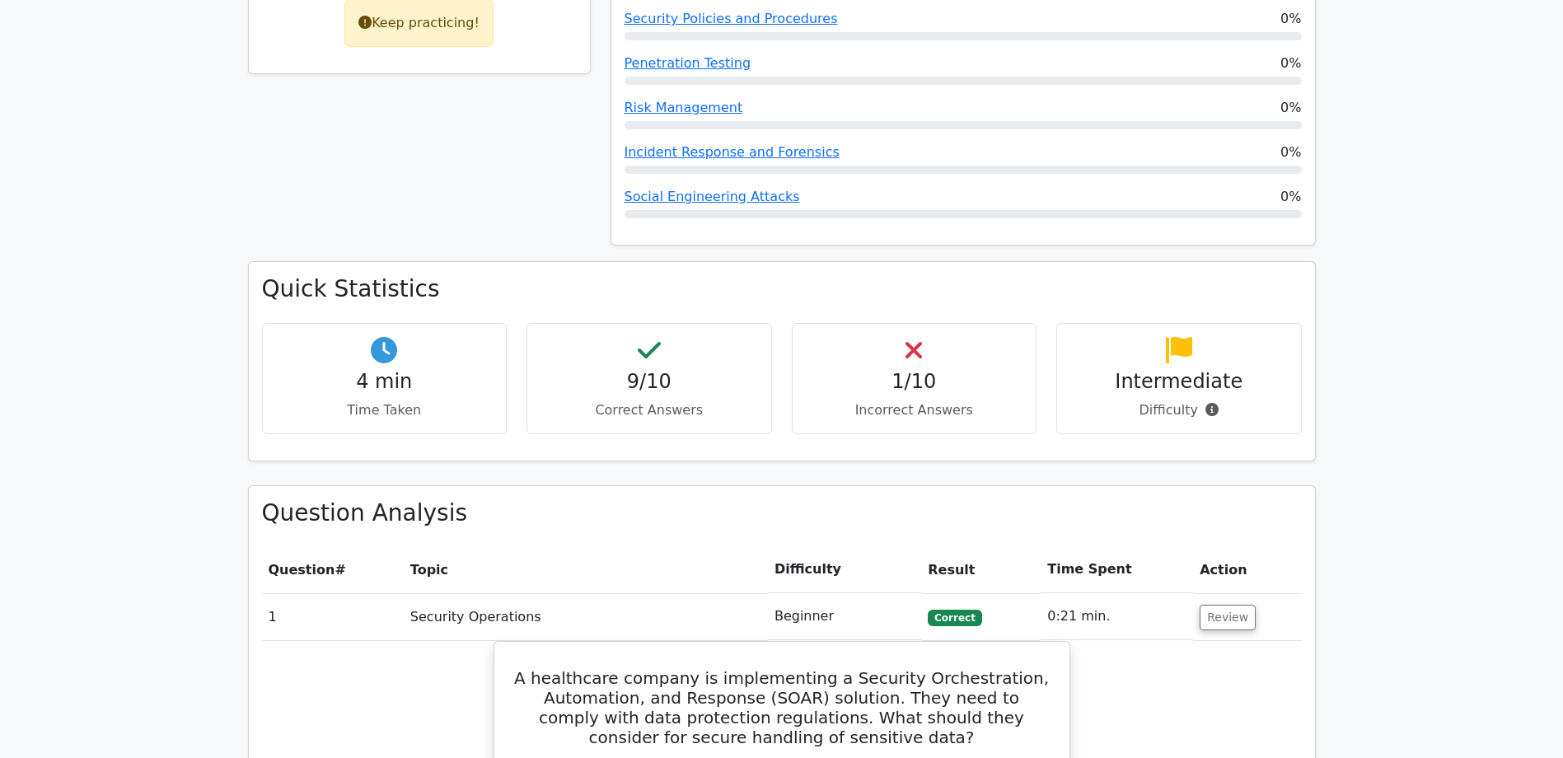
scroll to position [824, 0]
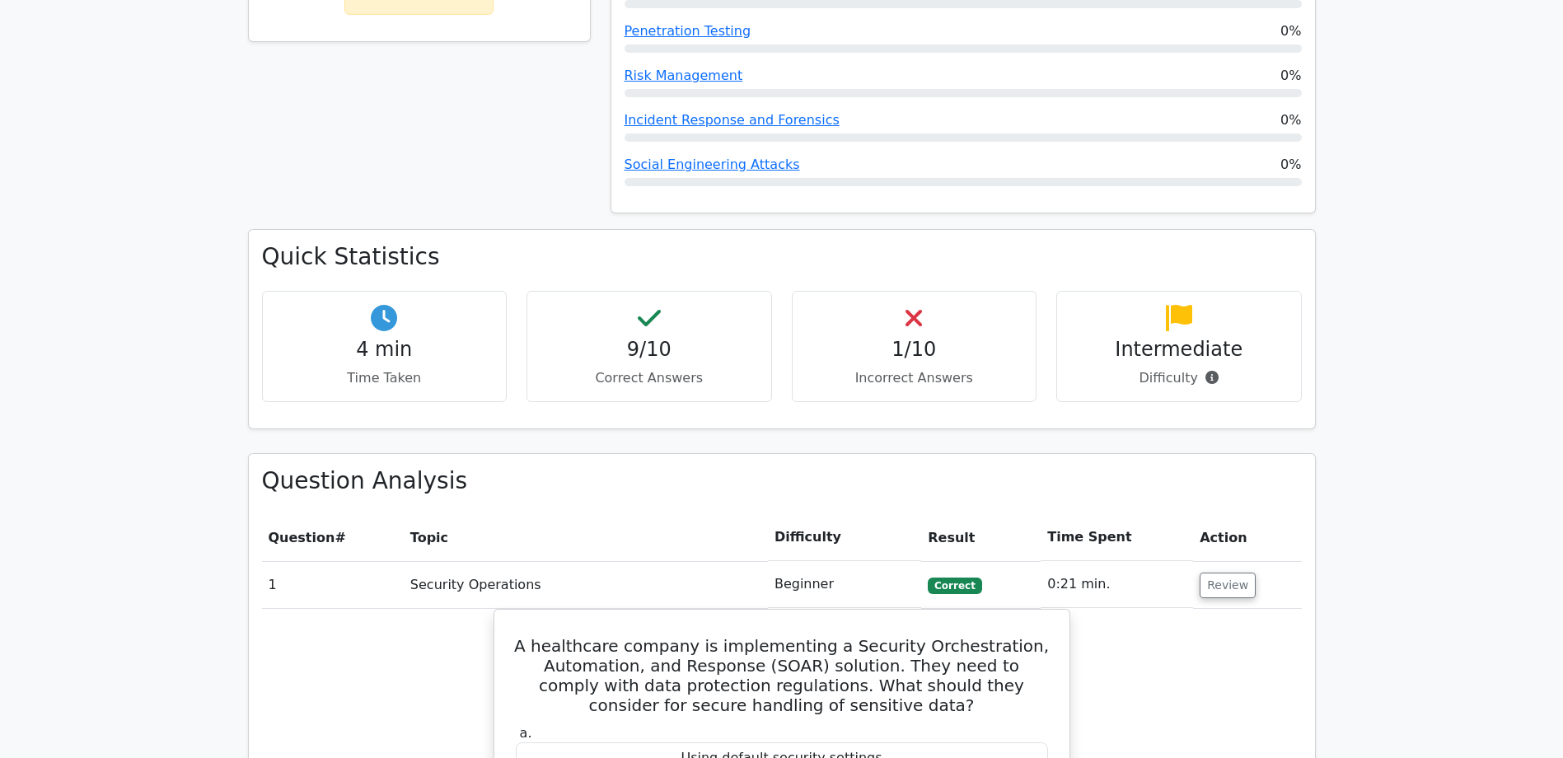
click at [894, 338] on h4 "1/10" at bounding box center [915, 350] width 218 height 24
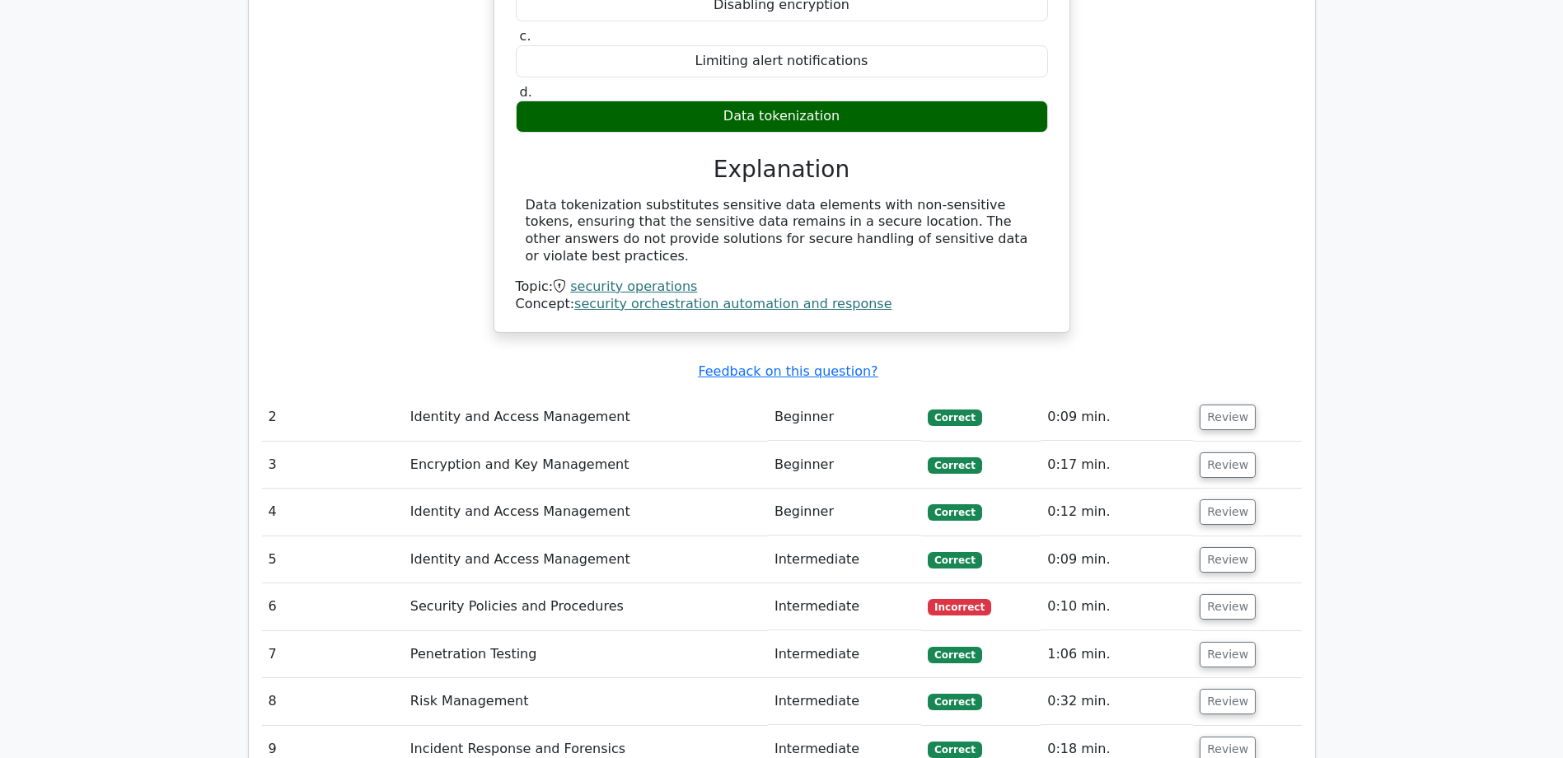
scroll to position [1730, 0]
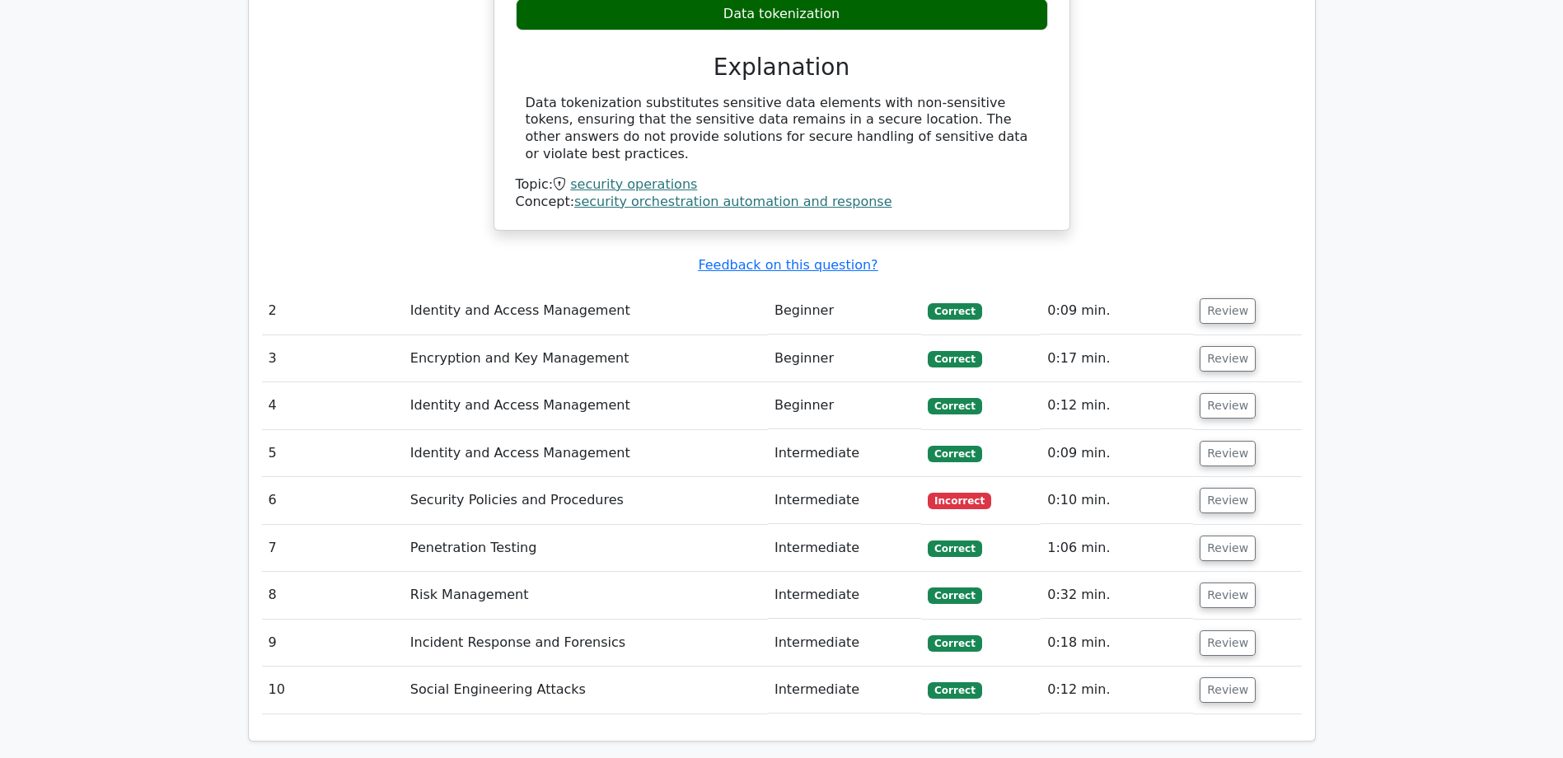
click at [594, 477] on td "Security Policies and Procedures" at bounding box center [586, 500] width 364 height 47
click at [1229, 488] on button "Review" at bounding box center [1228, 501] width 56 height 26
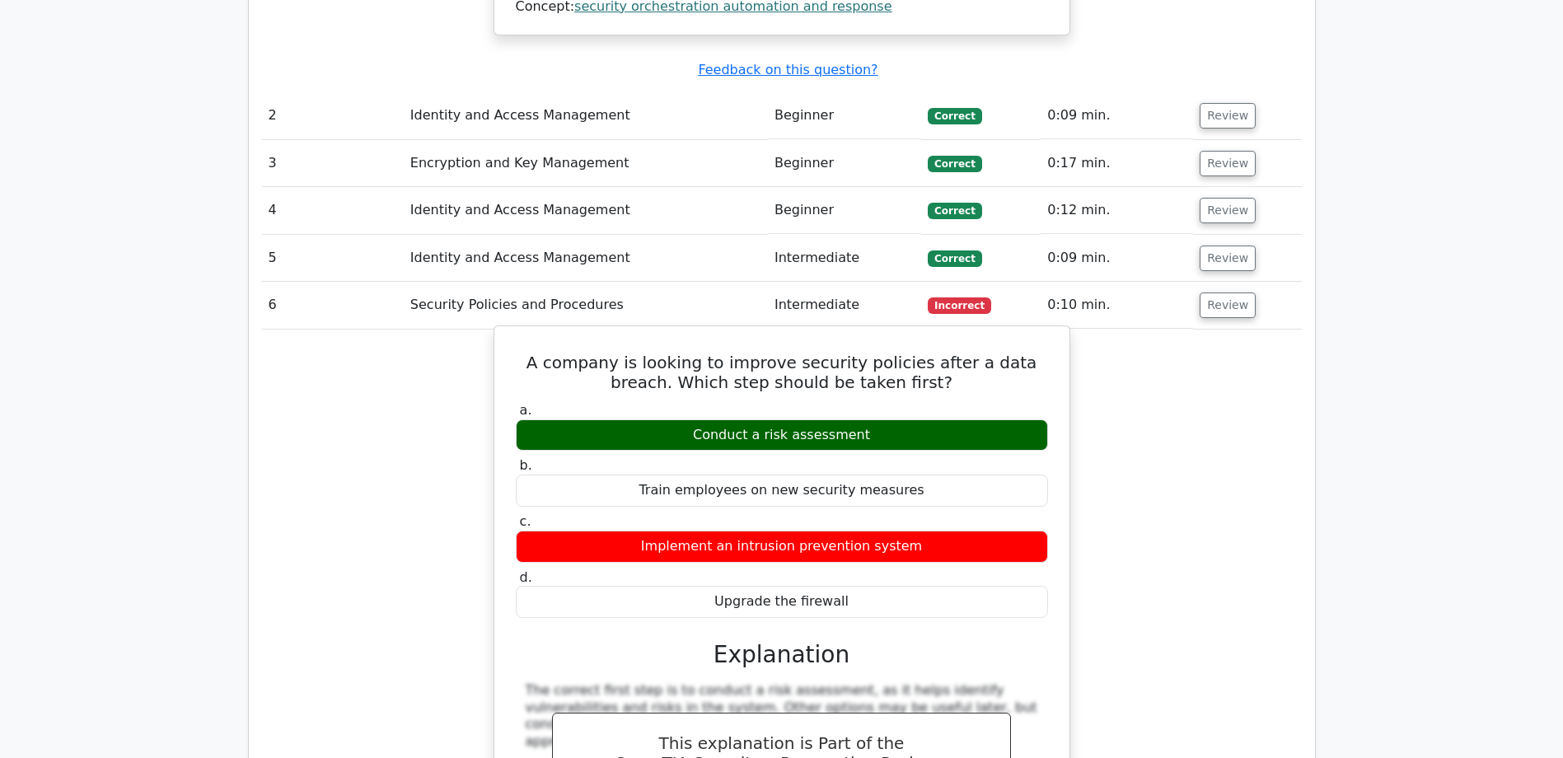
scroll to position [1977, 0]
